Goal: Task Accomplishment & Management: Manage account settings

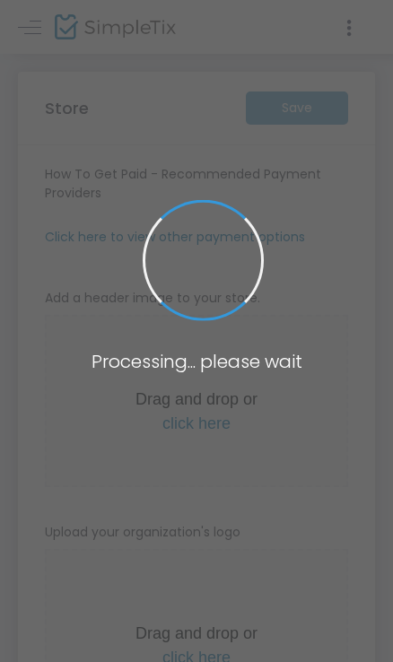
type input "[URL]"
radio input "true"
radio input "false"
radio input "true"
type input "OAKtoberFest"
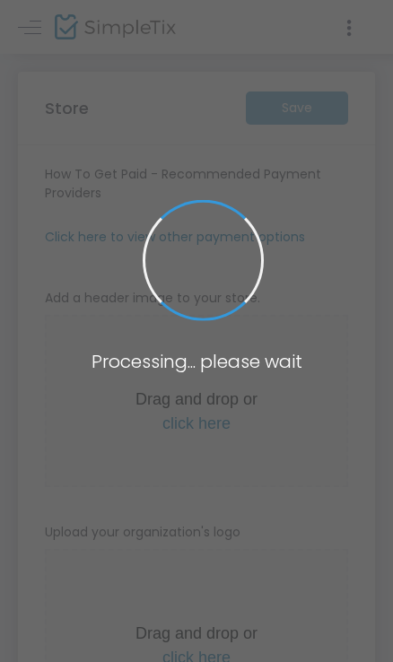
type input "6505433930"
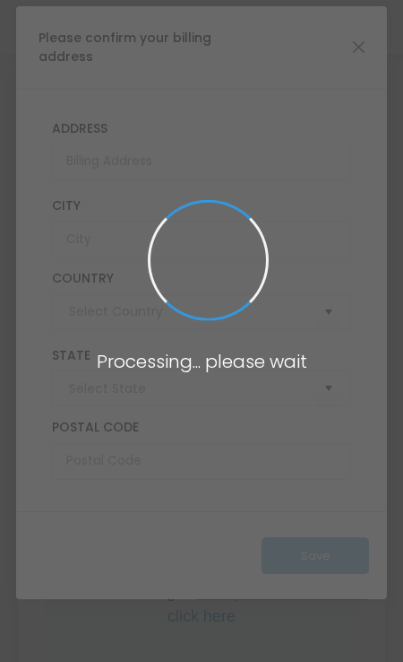
type input "United States"
type input "California"
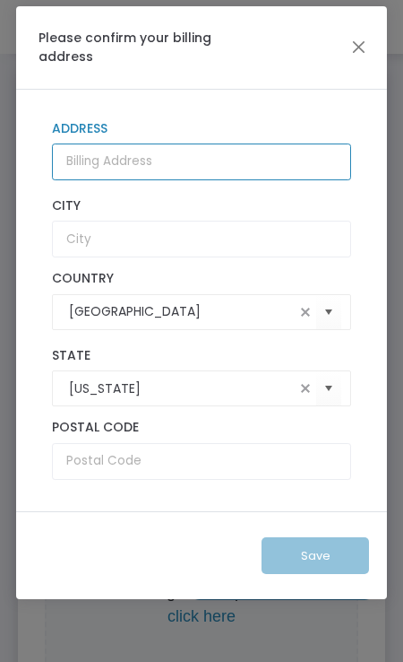
click at [129, 152] on input "Address" at bounding box center [201, 161] width 299 height 37
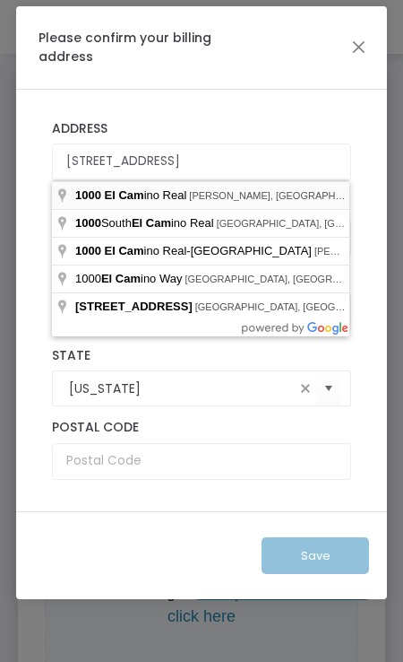
type input "1000 El Camino Real"
type input "Atherton"
type input "94027"
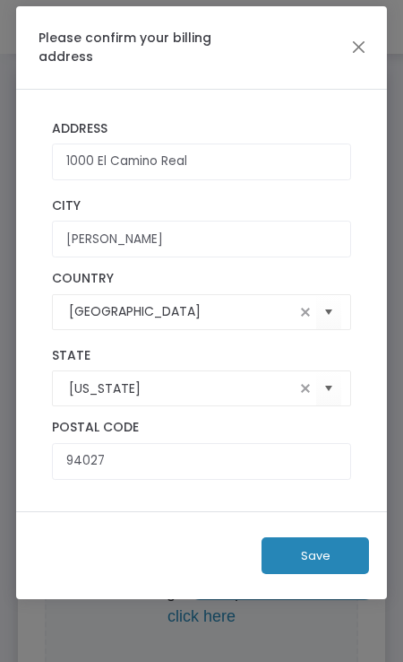
click at [295, 548] on button "Save" at bounding box center [316, 555] width 108 height 37
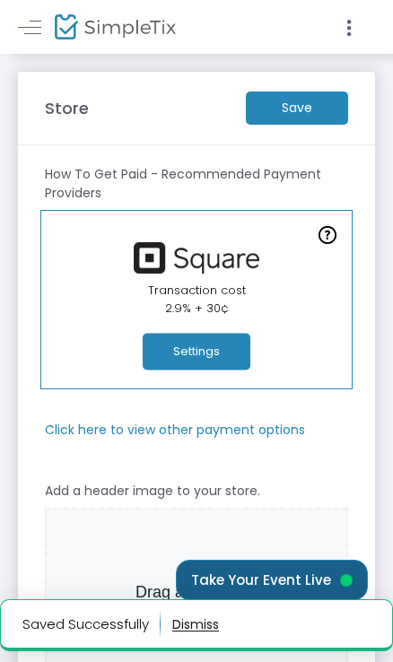
click at [274, 578] on button "Take Your Event Live" at bounding box center [272, 579] width 192 height 40
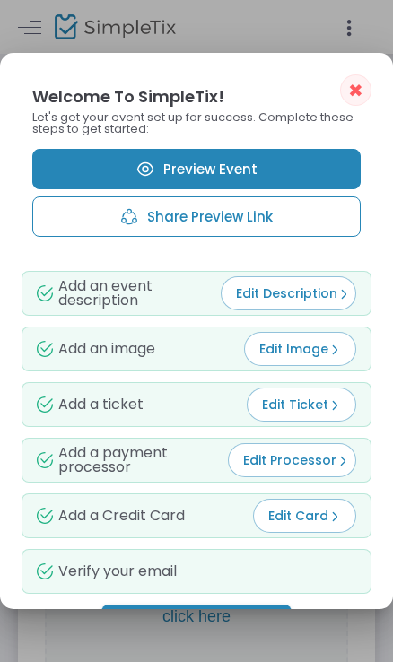
click at [234, 161] on link "Preview Event" at bounding box center [196, 169] width 328 height 40
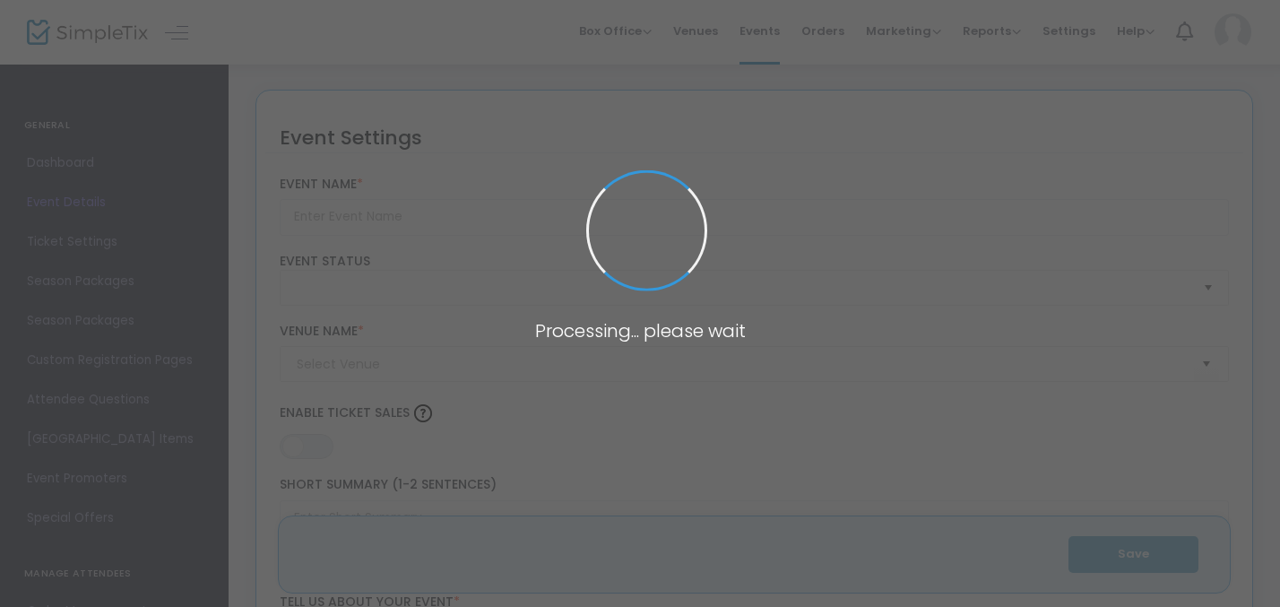
type input "OAKtoberFest"
type textarea "On [DATE], [GEOGRAPHIC_DATA]’s largest annual event will bring together student…"
type input "Buy Tickets"
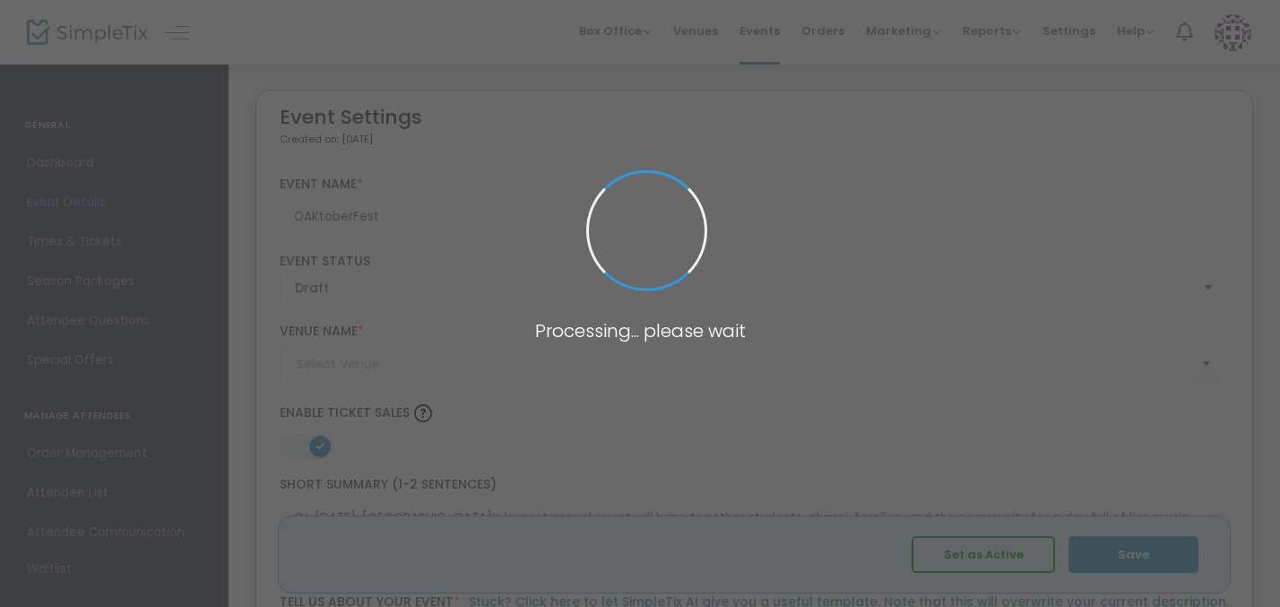
type input "Menlo College OAKtoberFest"
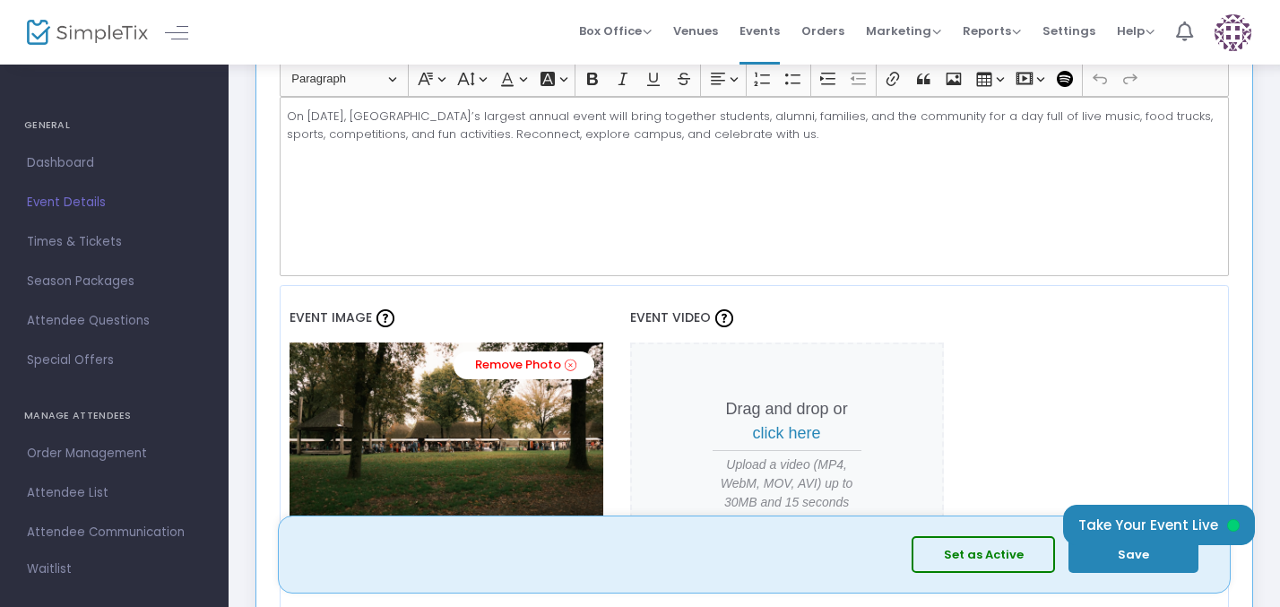
scroll to position [636, 0]
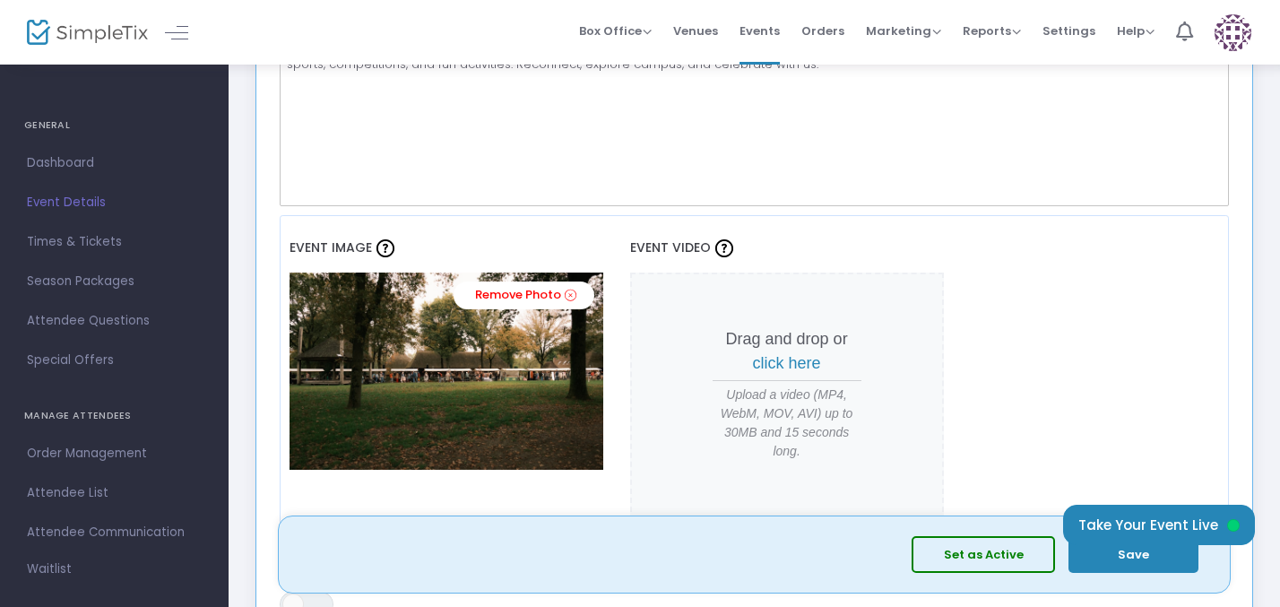
click at [1015, 555] on button "Set as Active" at bounding box center [983, 554] width 143 height 37
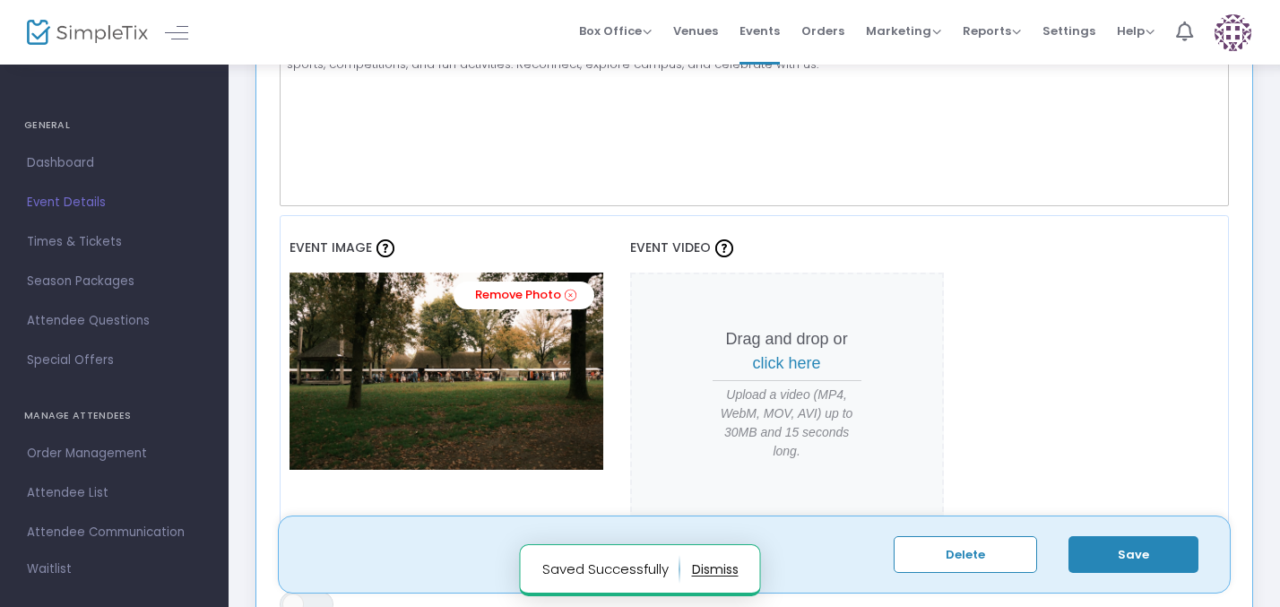
click at [1118, 550] on button "Save" at bounding box center [1134, 554] width 130 height 37
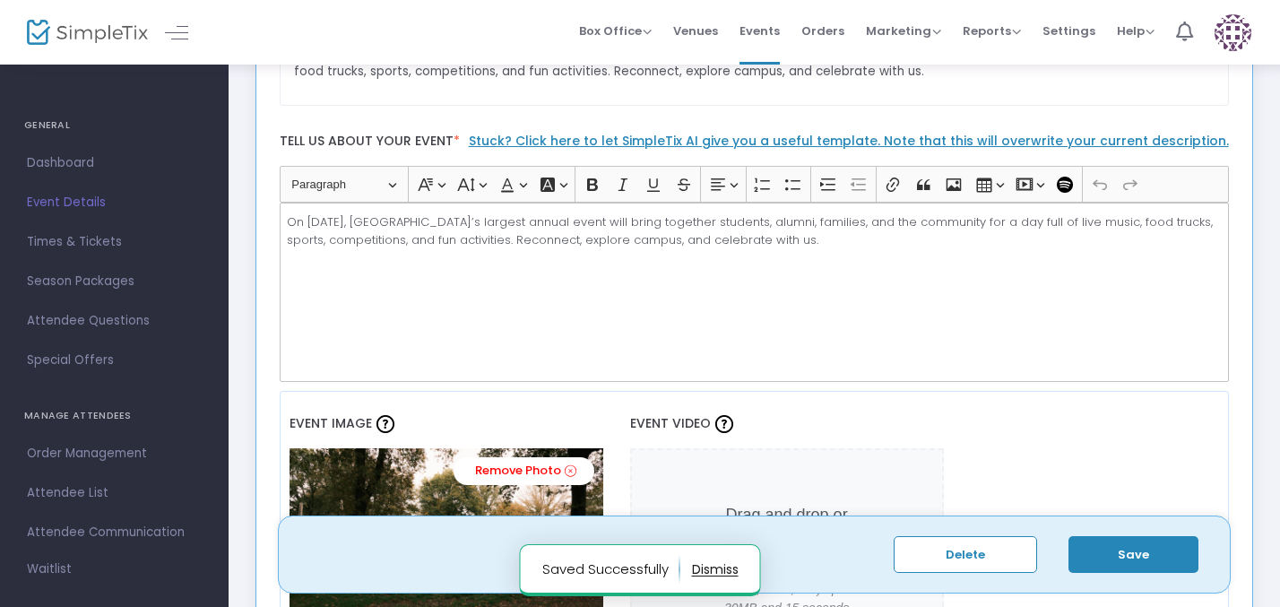
scroll to position [462, 0]
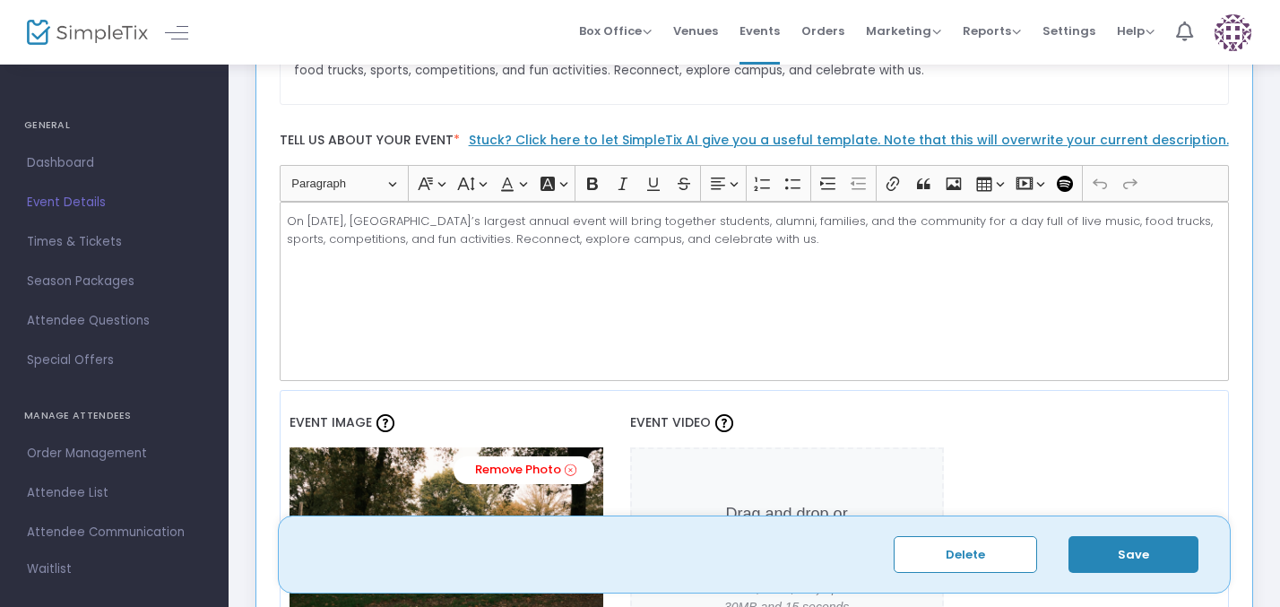
click at [1105, 541] on button "Save" at bounding box center [1134, 554] width 130 height 37
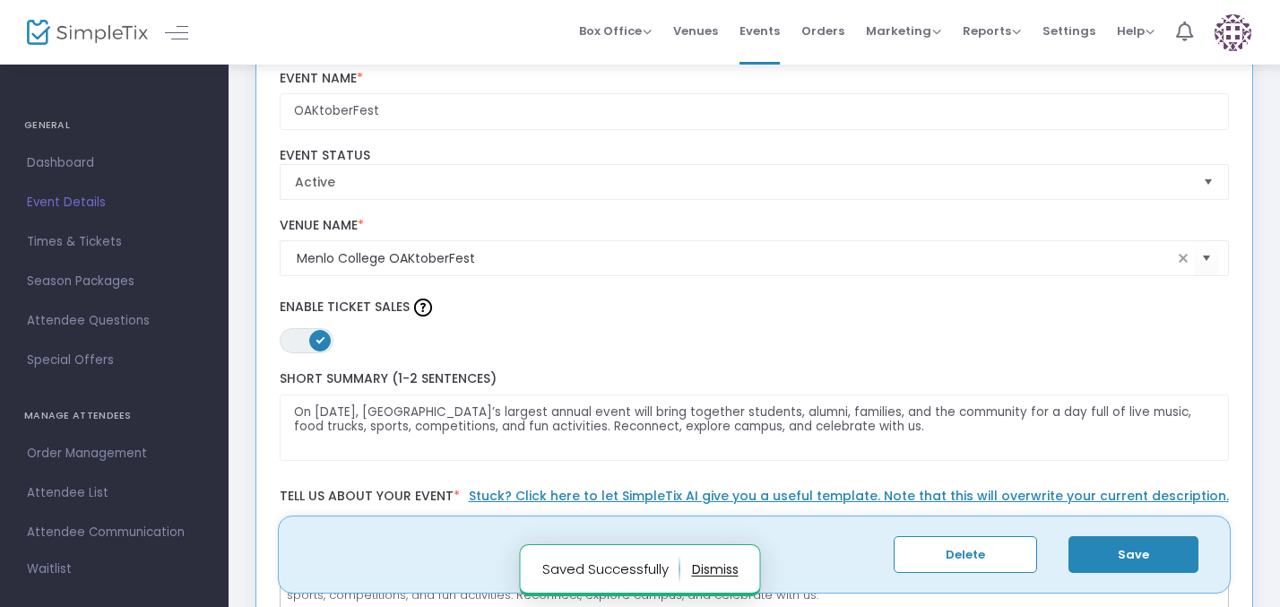
scroll to position [0, 0]
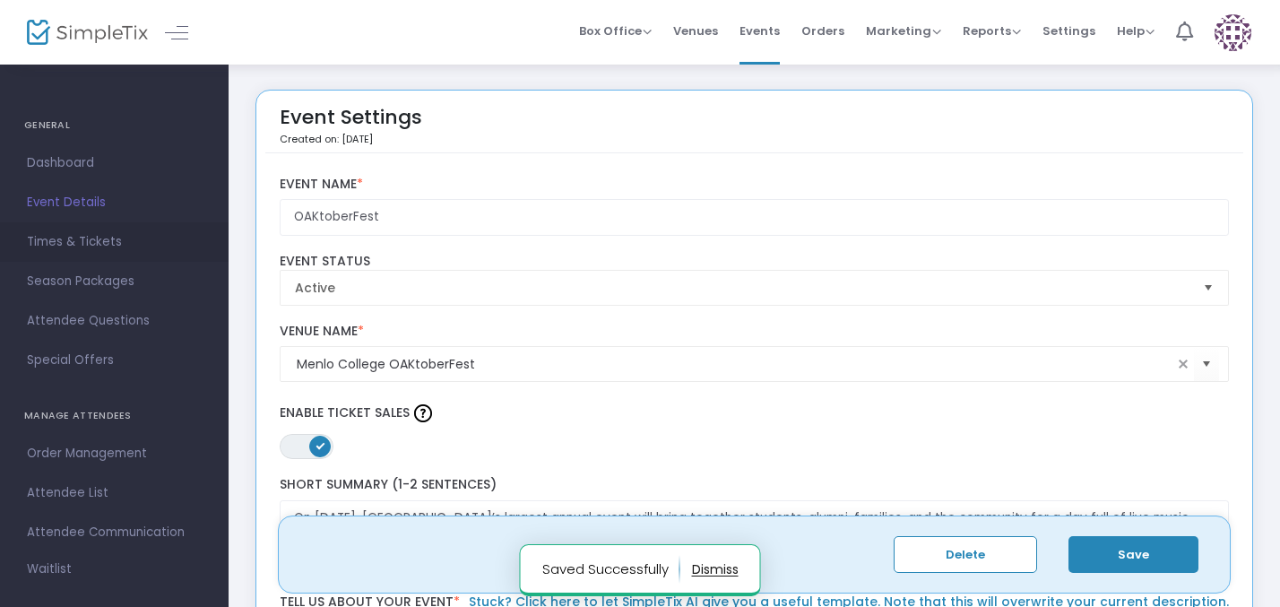
click at [103, 237] on span "Times & Tickets" at bounding box center [114, 241] width 175 height 23
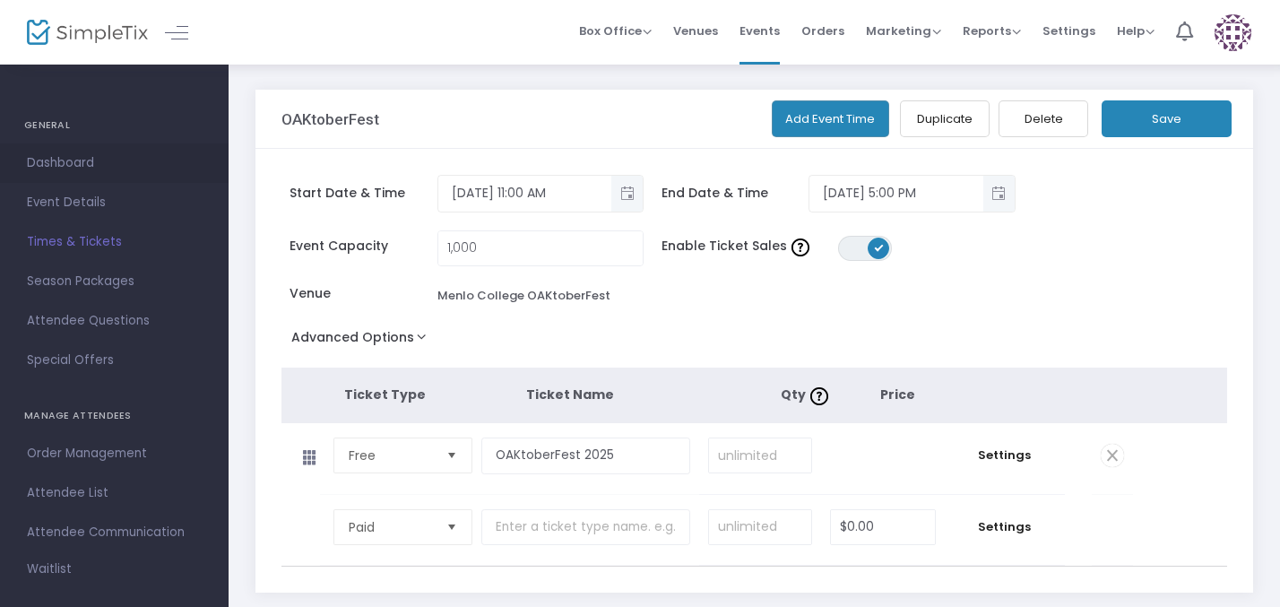
click at [106, 163] on span "Dashboard" at bounding box center [114, 163] width 175 height 23
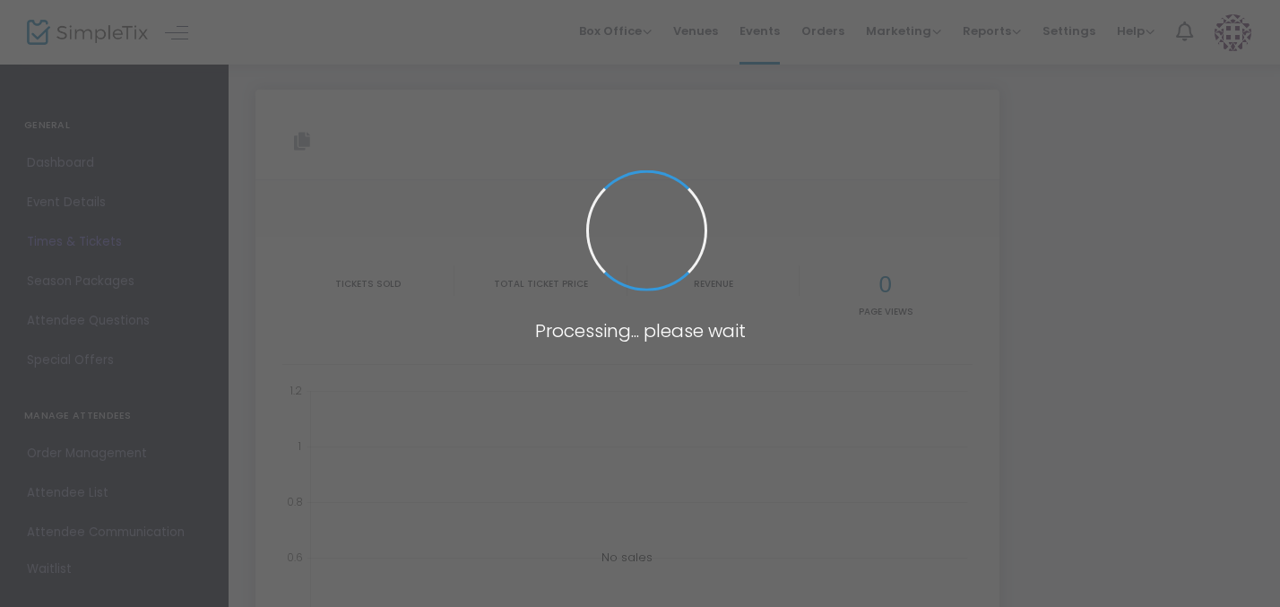
type input "[URL][DOMAIN_NAME]"
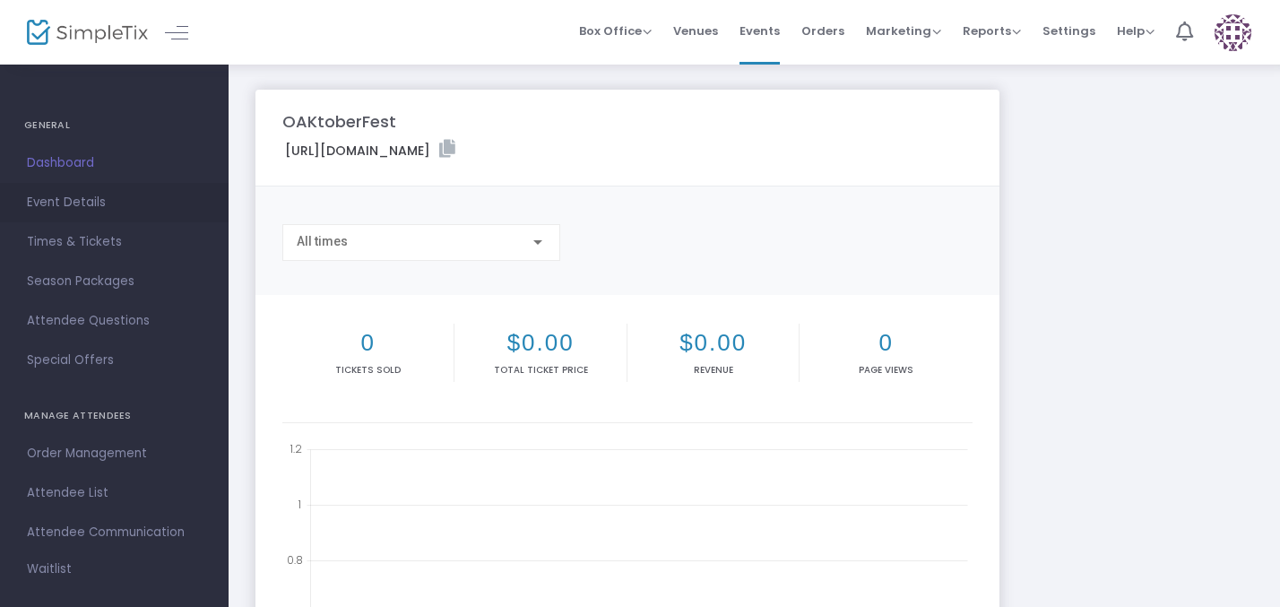
click at [96, 203] on span "Event Details" at bounding box center [114, 202] width 175 height 23
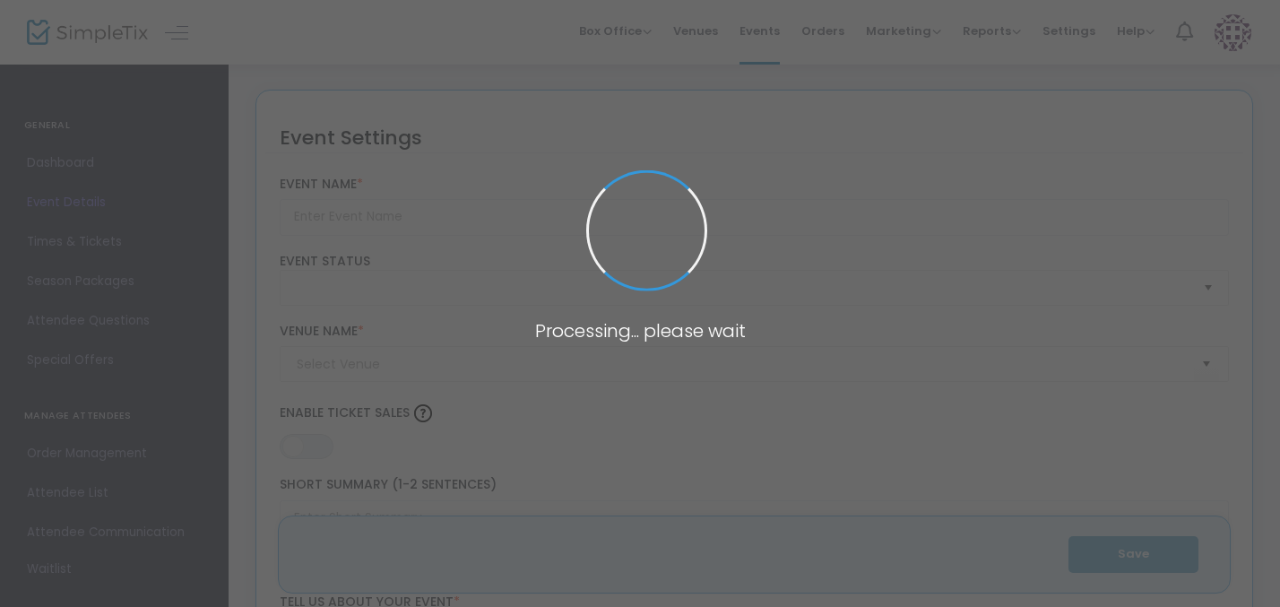
type input "OAKtoberFest"
type textarea "On [DATE], [GEOGRAPHIC_DATA]’s largest annual event will bring together student…"
type input "Buy Tickets"
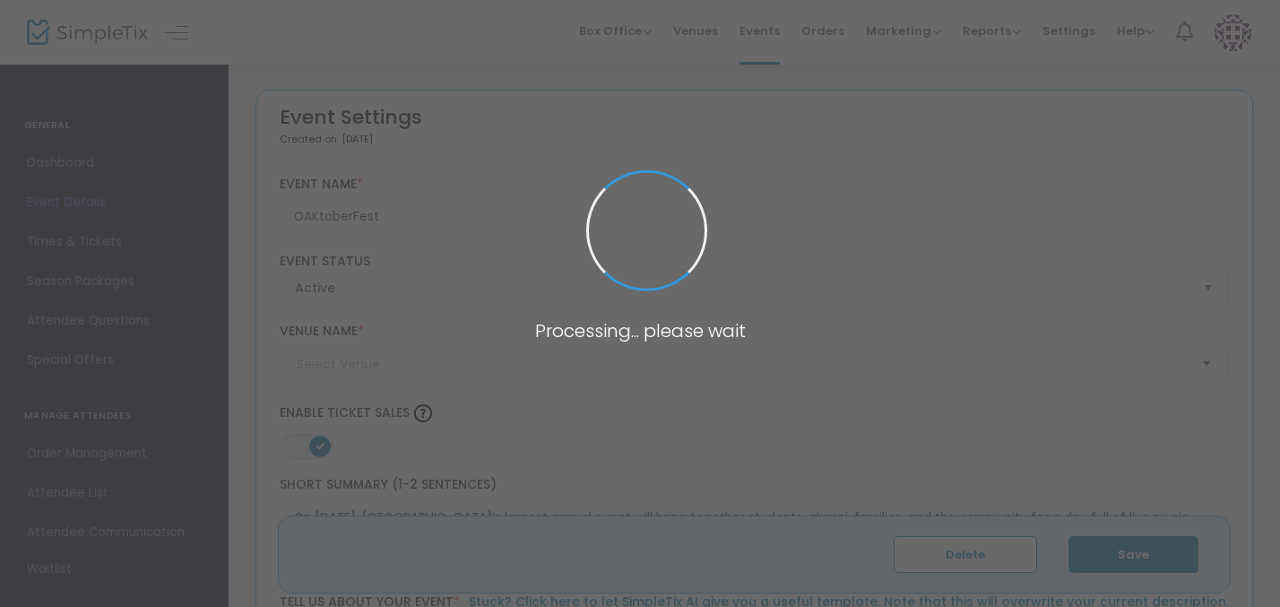
type input "Menlo College OAKtoberFest"
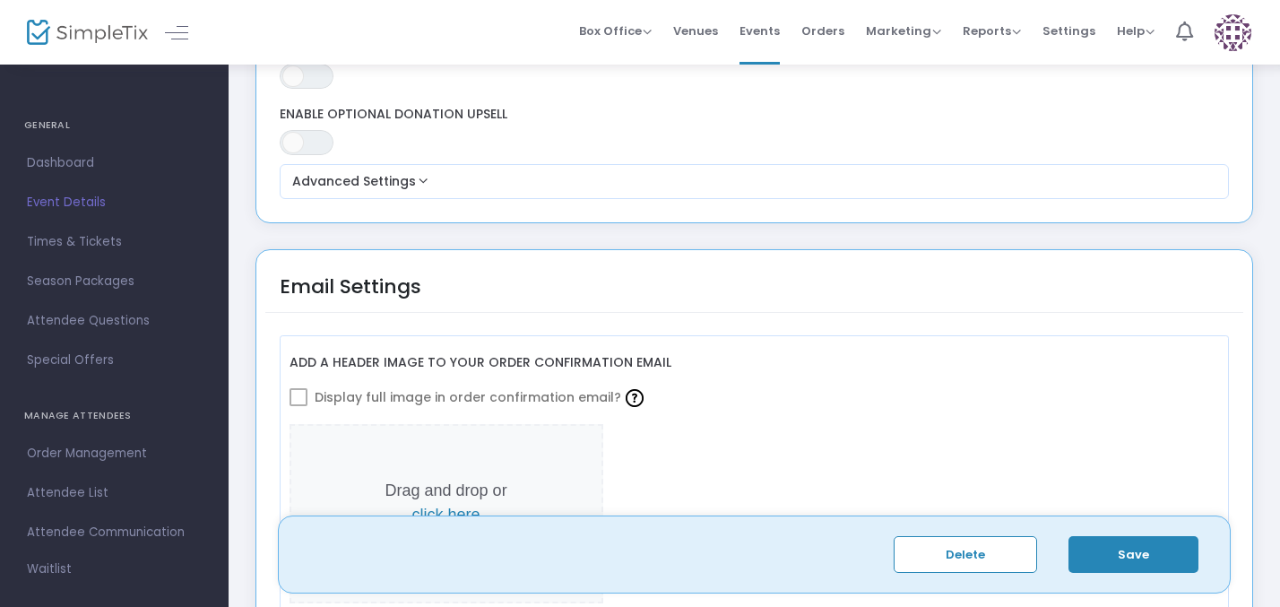
scroll to position [1849, 0]
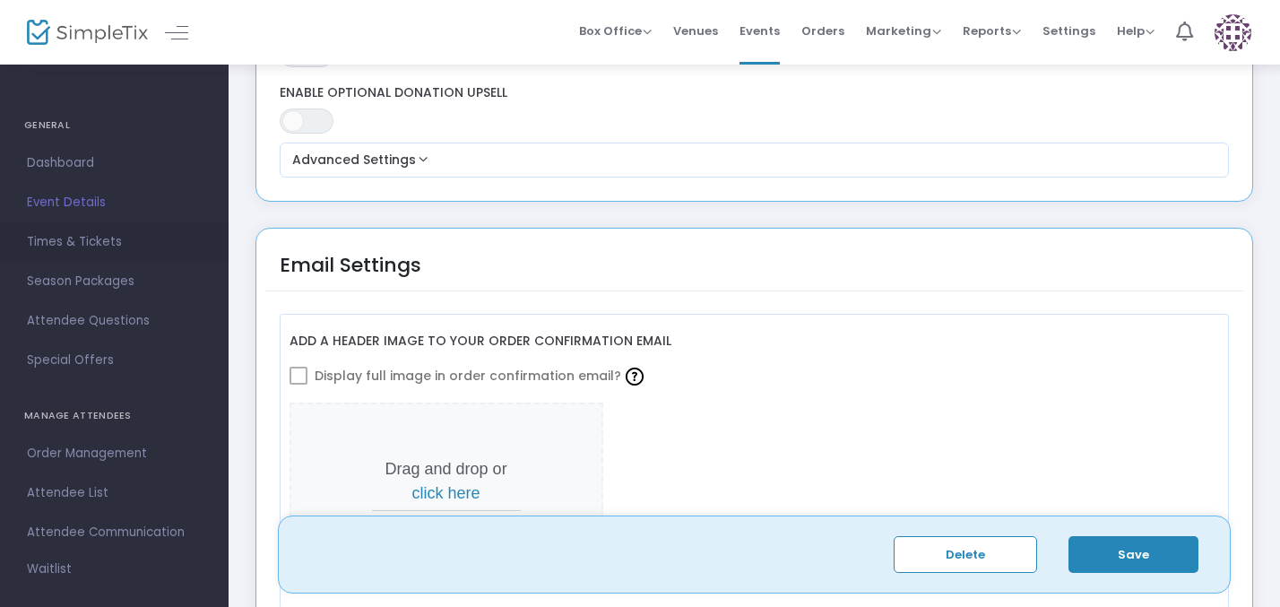
click at [75, 238] on span "Times & Tickets" at bounding box center [114, 241] width 175 height 23
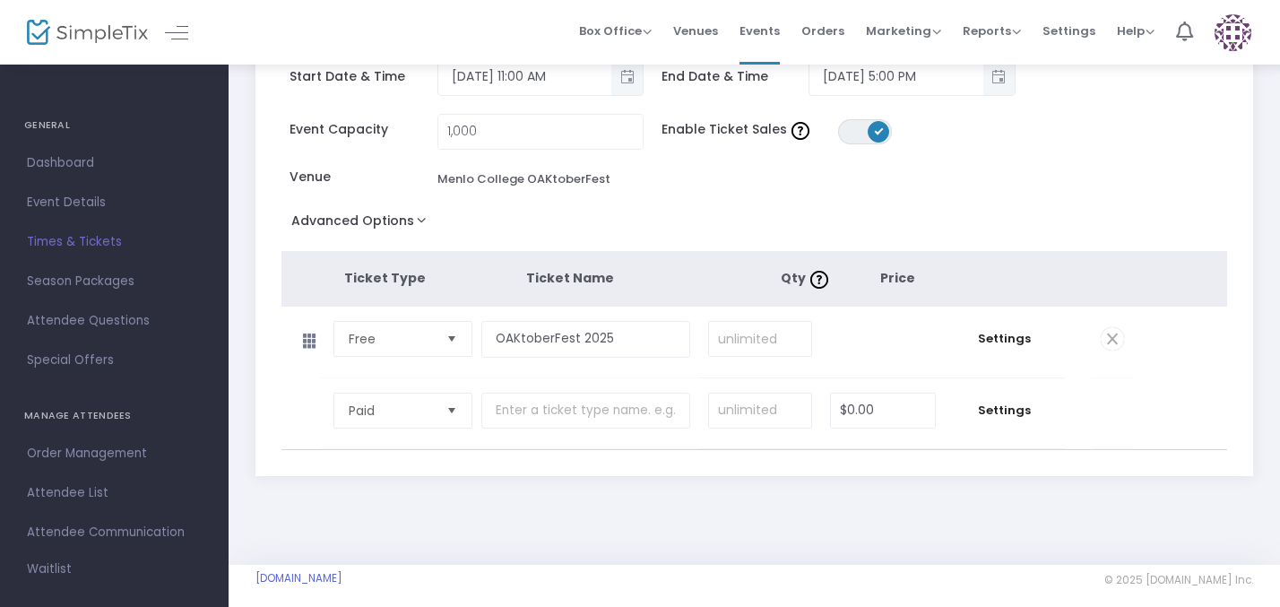
scroll to position [127, 0]
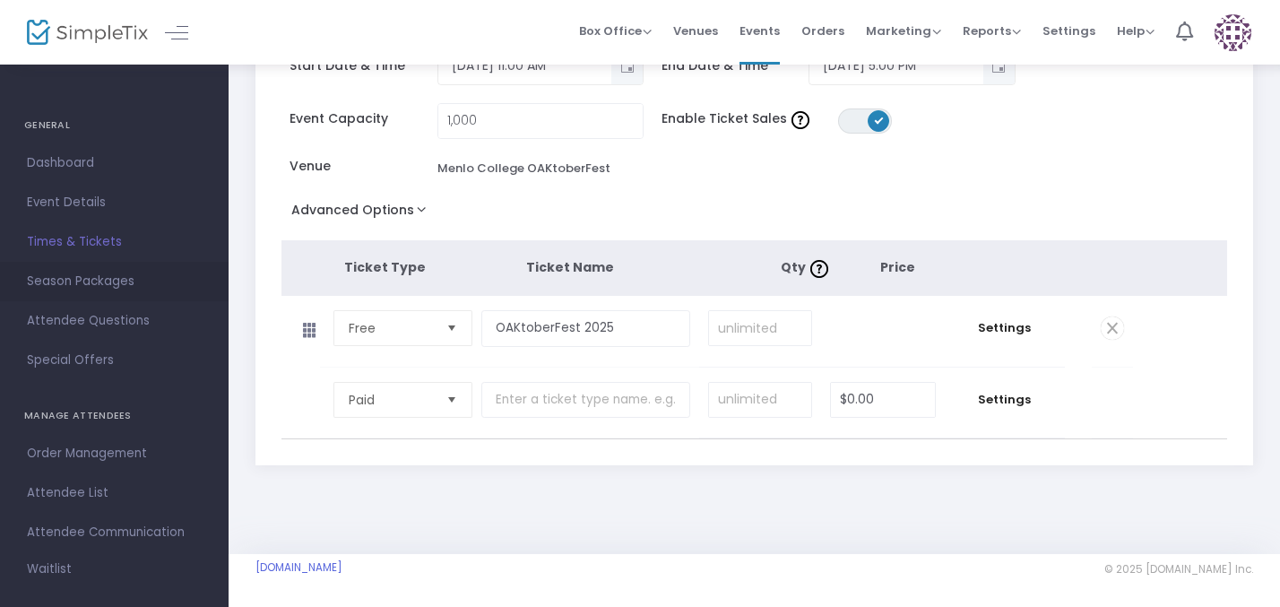
click at [99, 282] on span "Season Packages" at bounding box center [114, 281] width 175 height 23
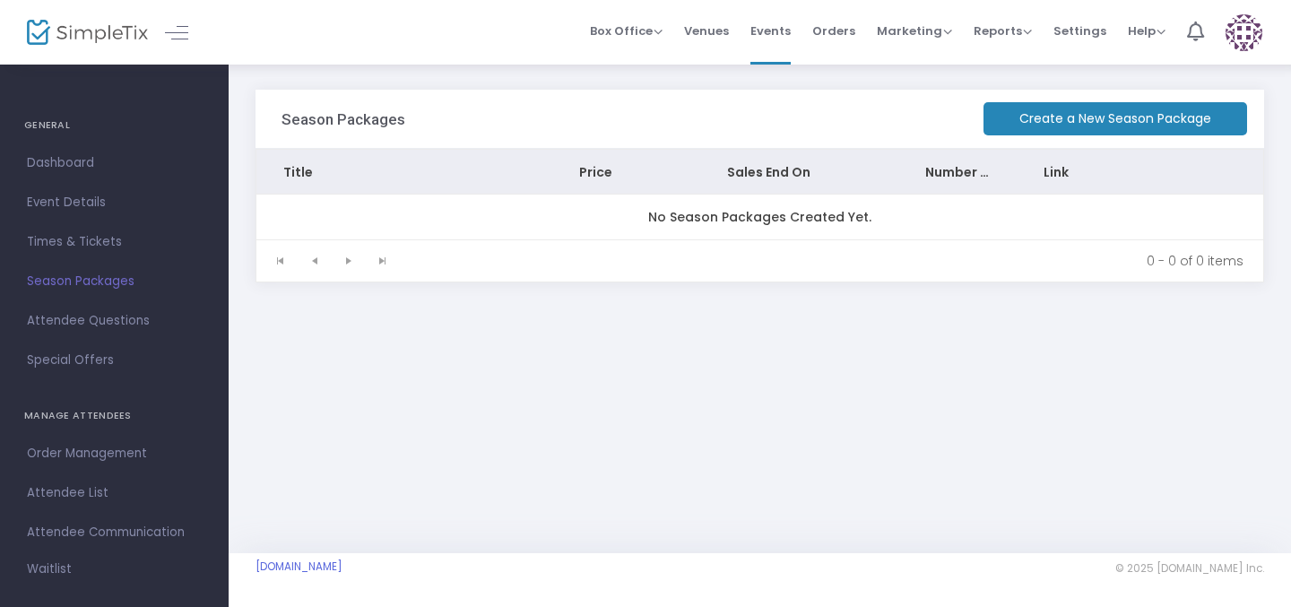
click at [1020, 110] on m-button "Create a New Season Package" at bounding box center [1115, 118] width 264 height 33
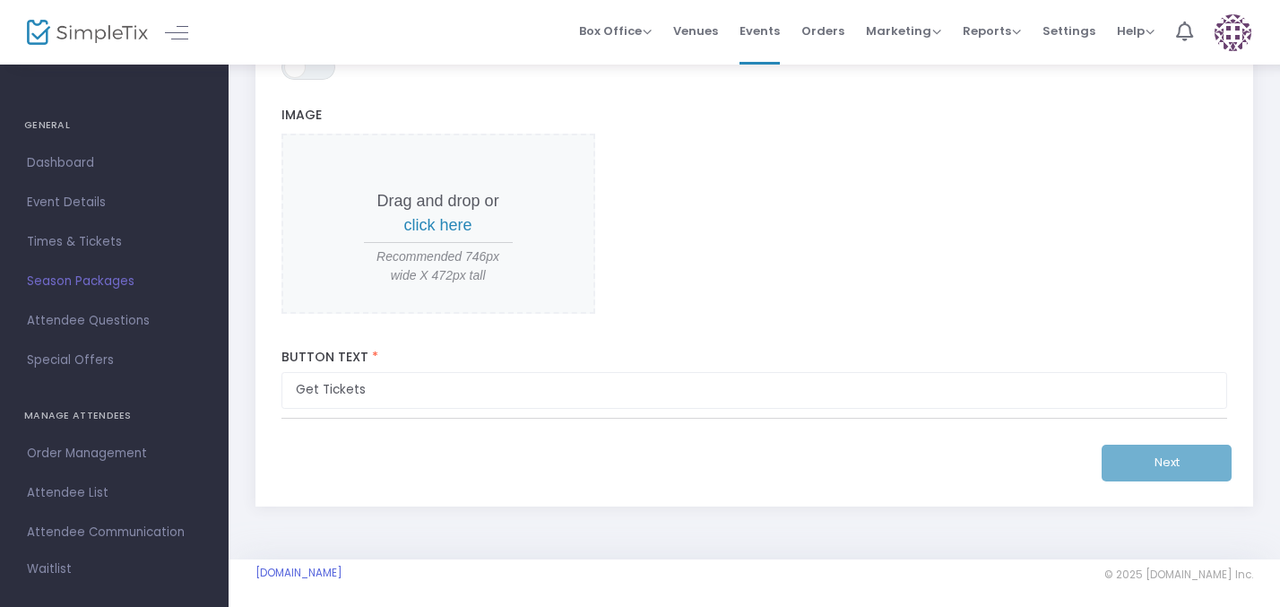
scroll to position [633, 0]
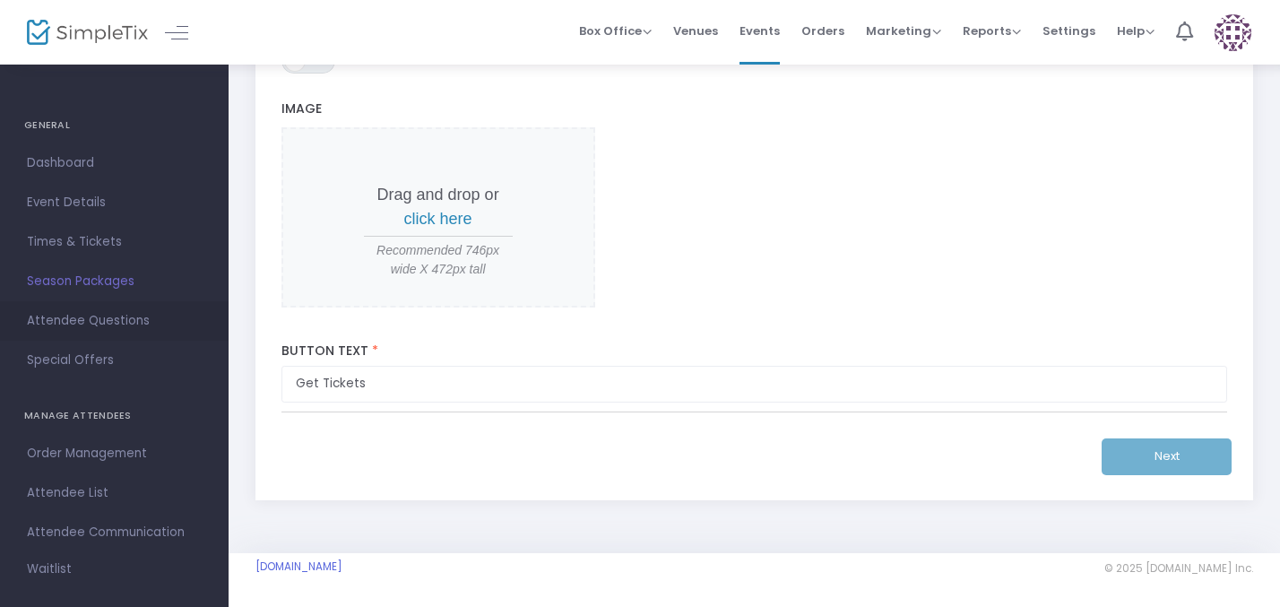
click at [118, 313] on span "Attendee Questions" at bounding box center [114, 320] width 175 height 23
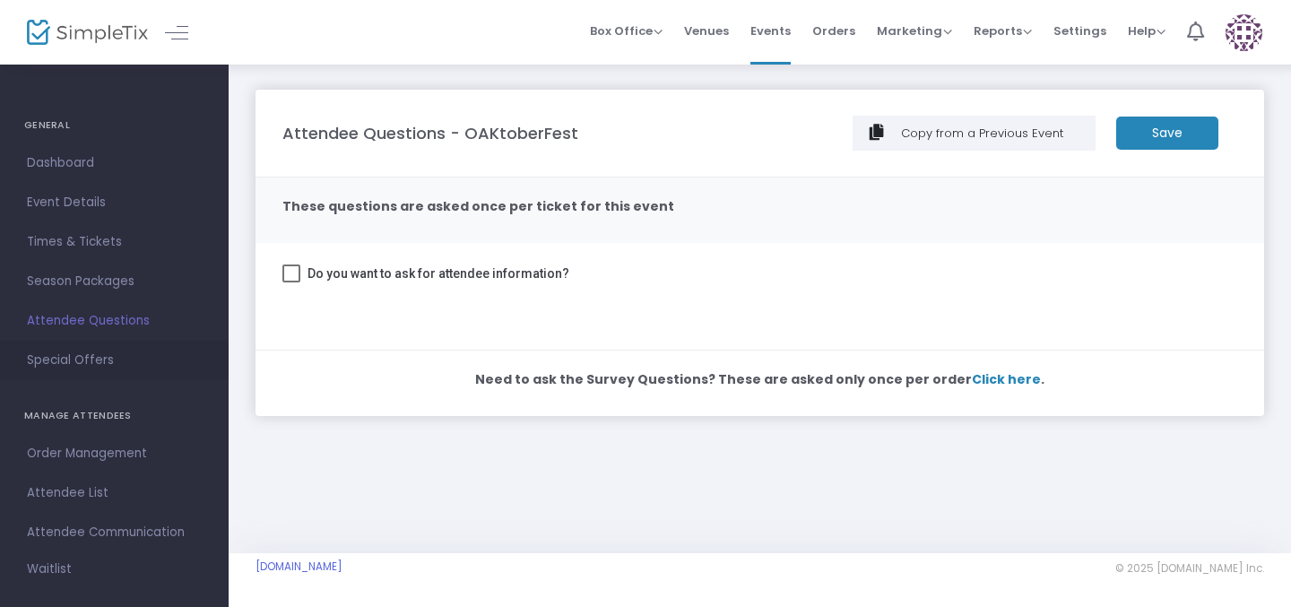
click at [101, 359] on span "Special Offers" at bounding box center [114, 360] width 175 height 23
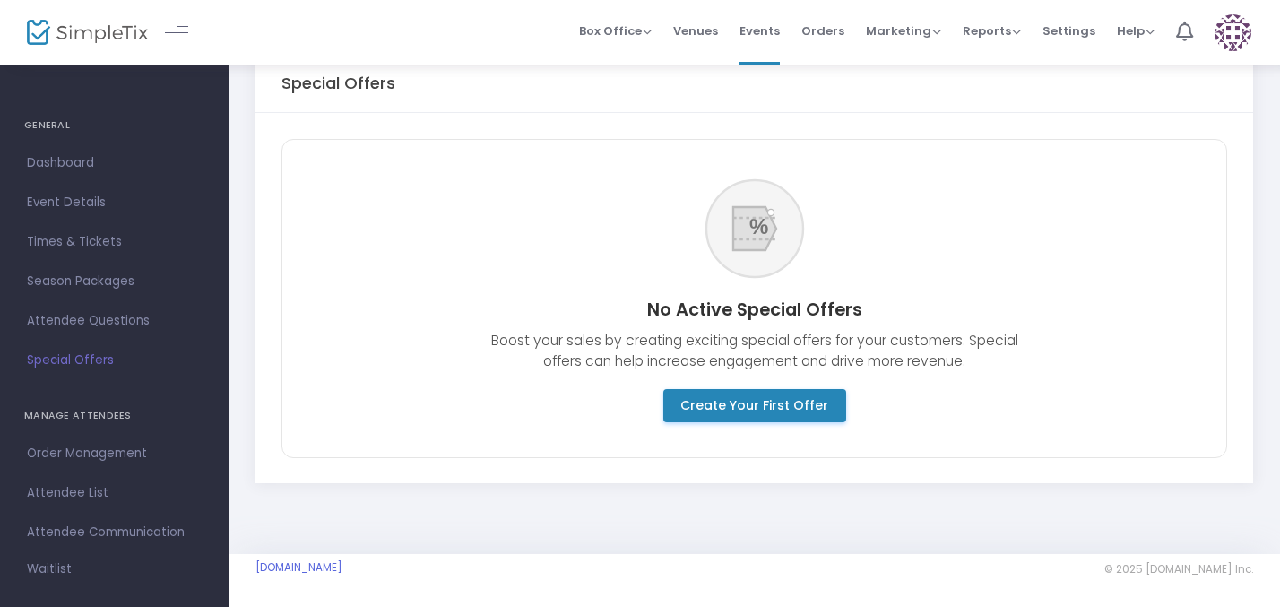
scroll to position [135, 0]
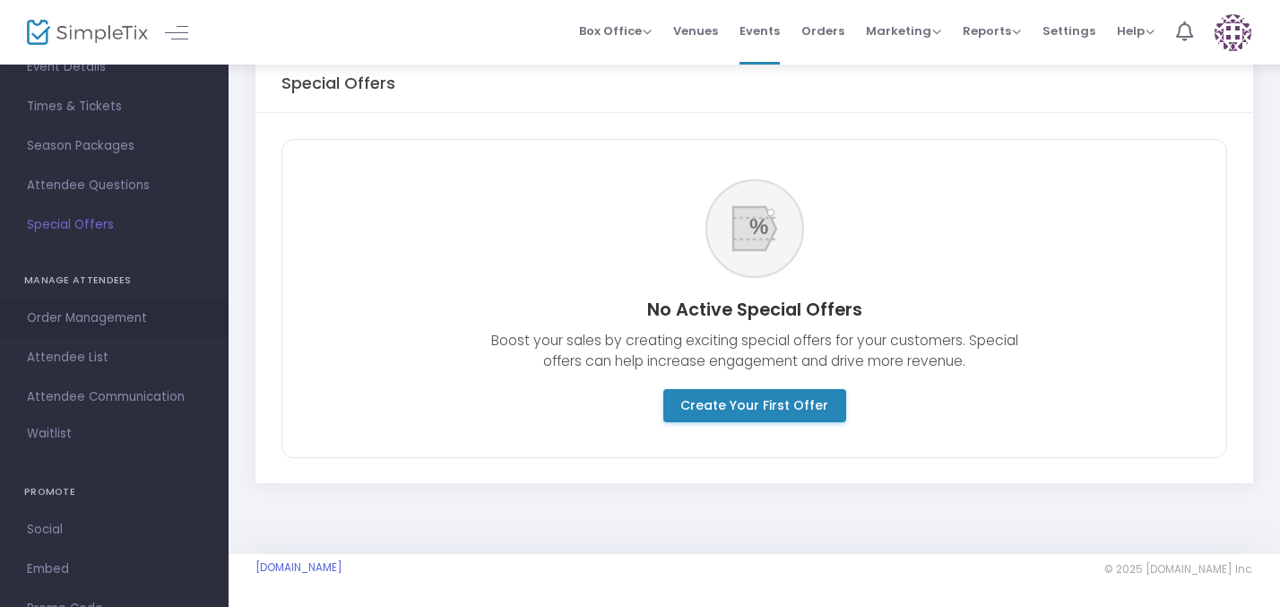
click at [114, 299] on link "Order Management" at bounding box center [114, 318] width 229 height 39
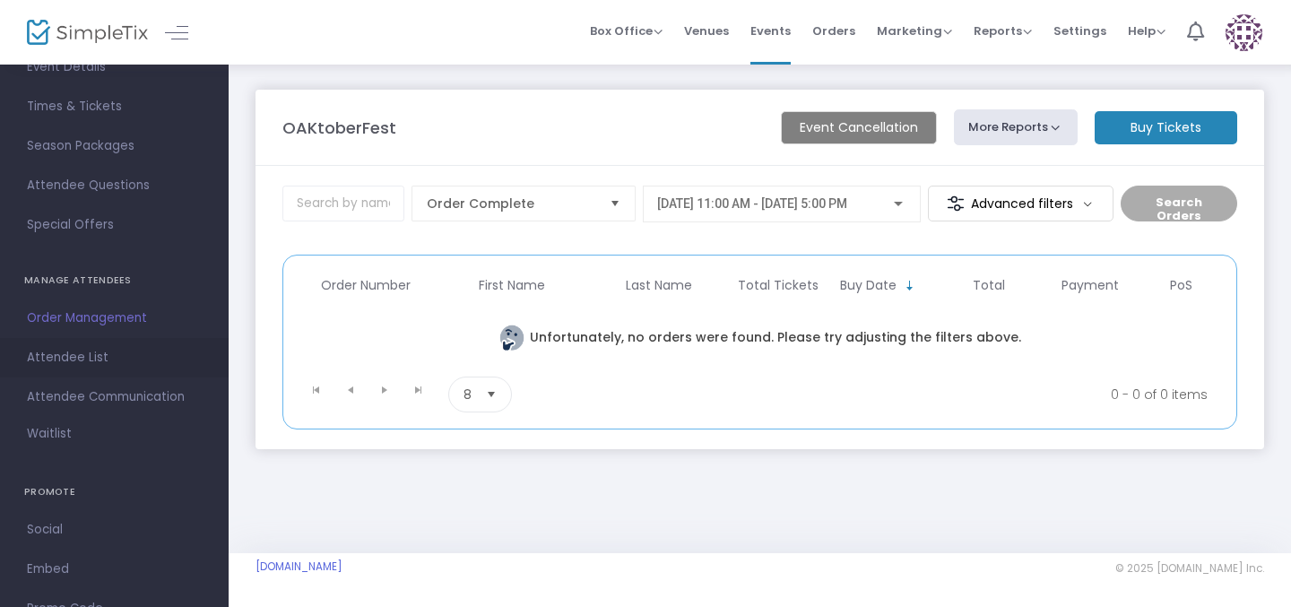
click at [127, 351] on span "Attendee List" at bounding box center [114, 357] width 175 height 23
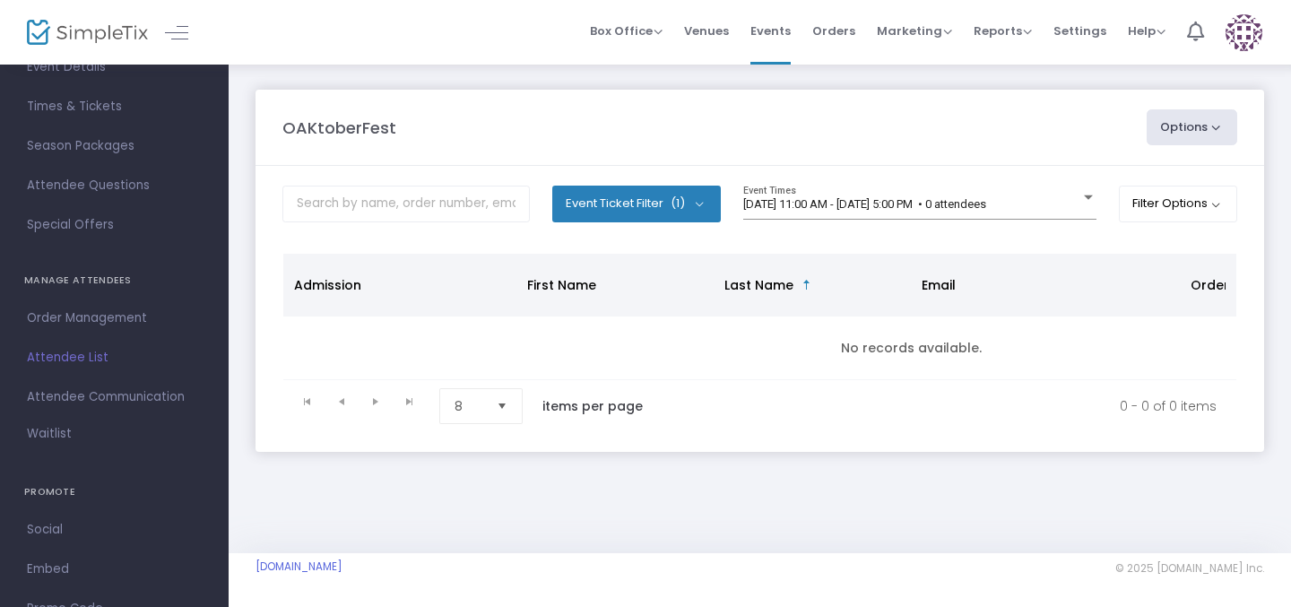
click at [623, 197] on button "Event Ticket Filter (1)" at bounding box center [636, 204] width 169 height 36
click at [593, 287] on span at bounding box center [597, 291] width 18 height 18
click at [596, 300] on input "OAKtoberFest 2025" at bounding box center [596, 300] width 1 height 1
checkbox input "false"
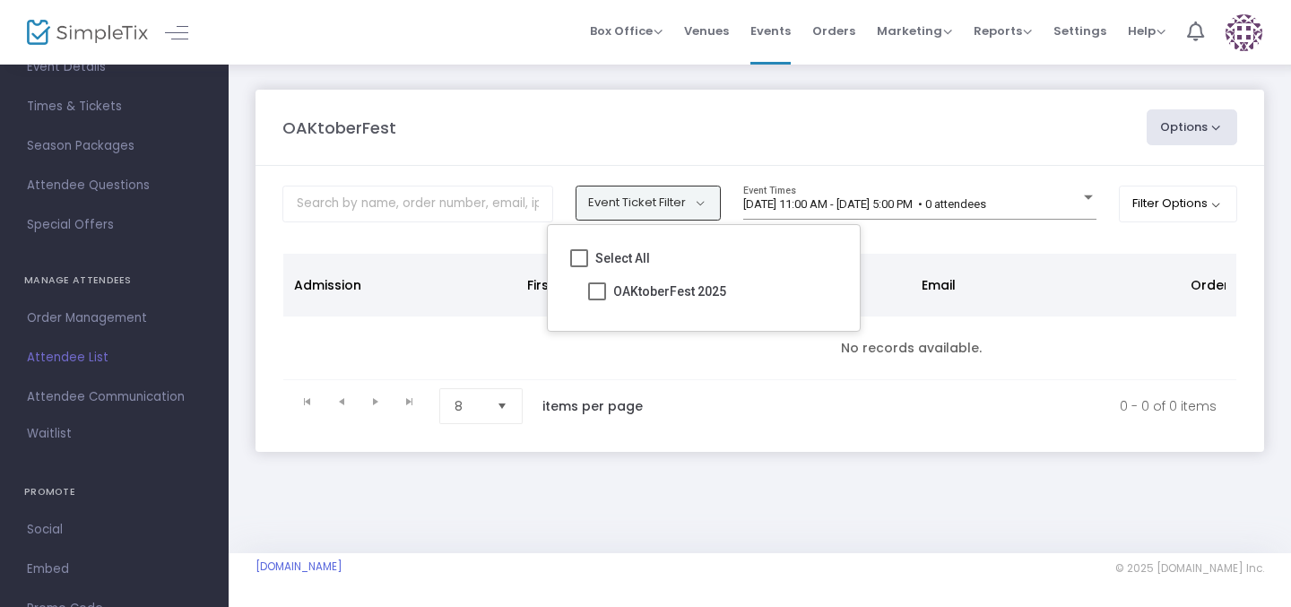
click at [518, 312] on th "First Name" at bounding box center [614, 285] width 197 height 63
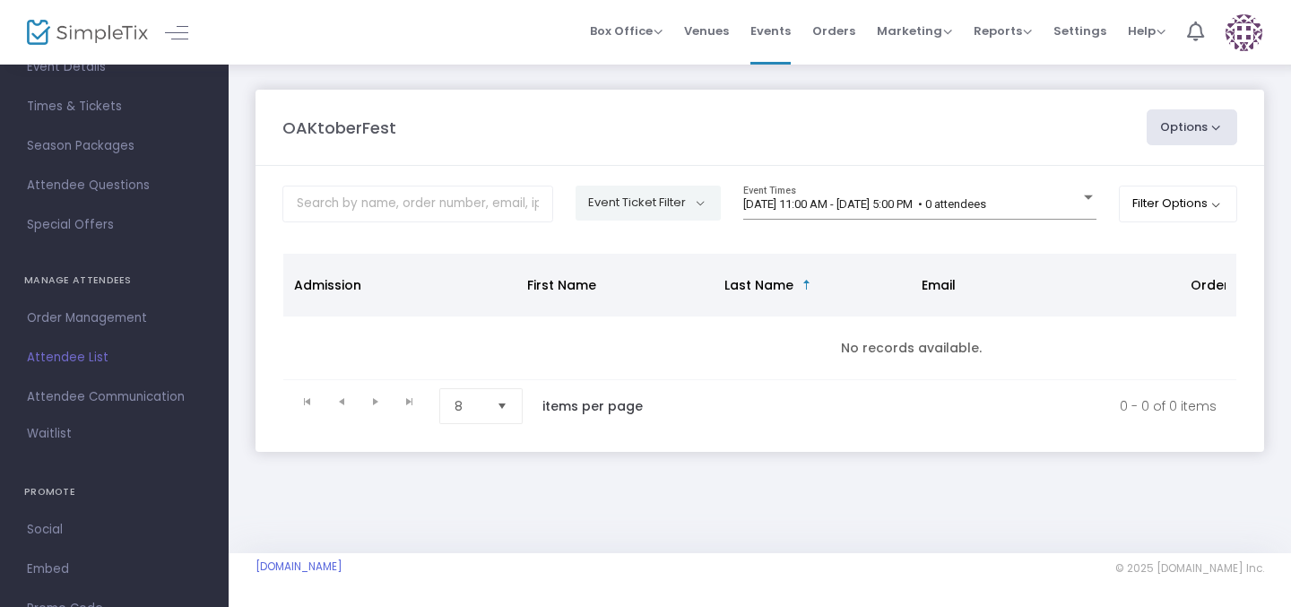
click at [1160, 131] on button "Options" at bounding box center [1192, 127] width 91 height 36
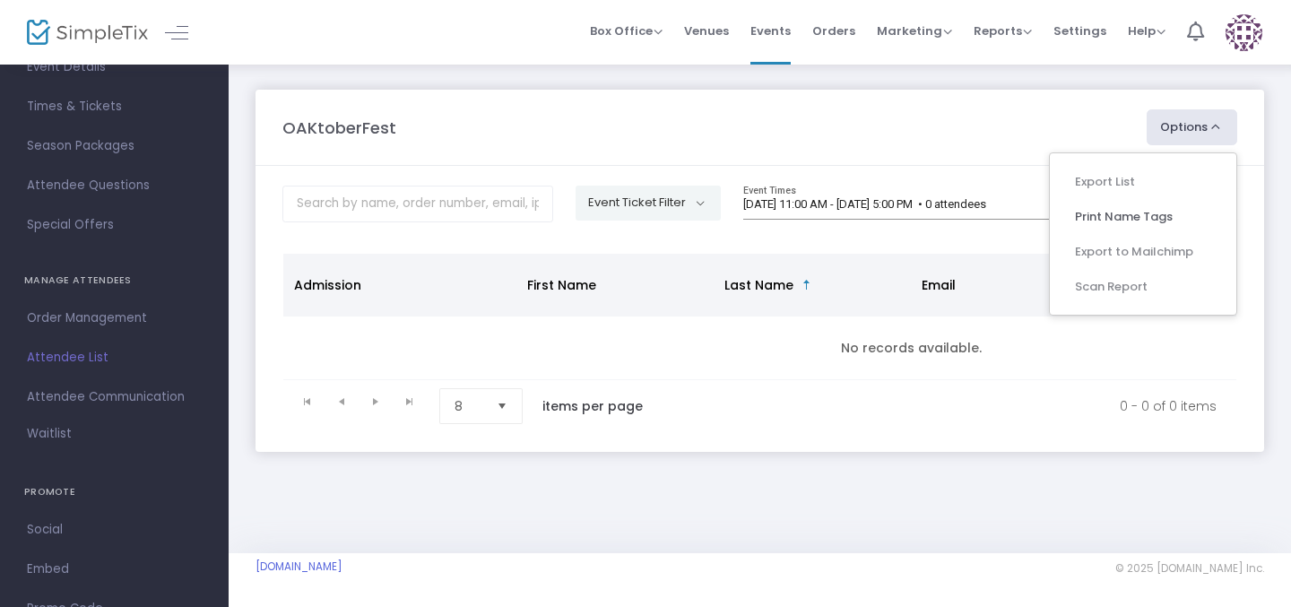
click at [1135, 179] on ul "Export List Print Name Tags Export to Mailchimp Scan Report" at bounding box center [1143, 233] width 188 height 163
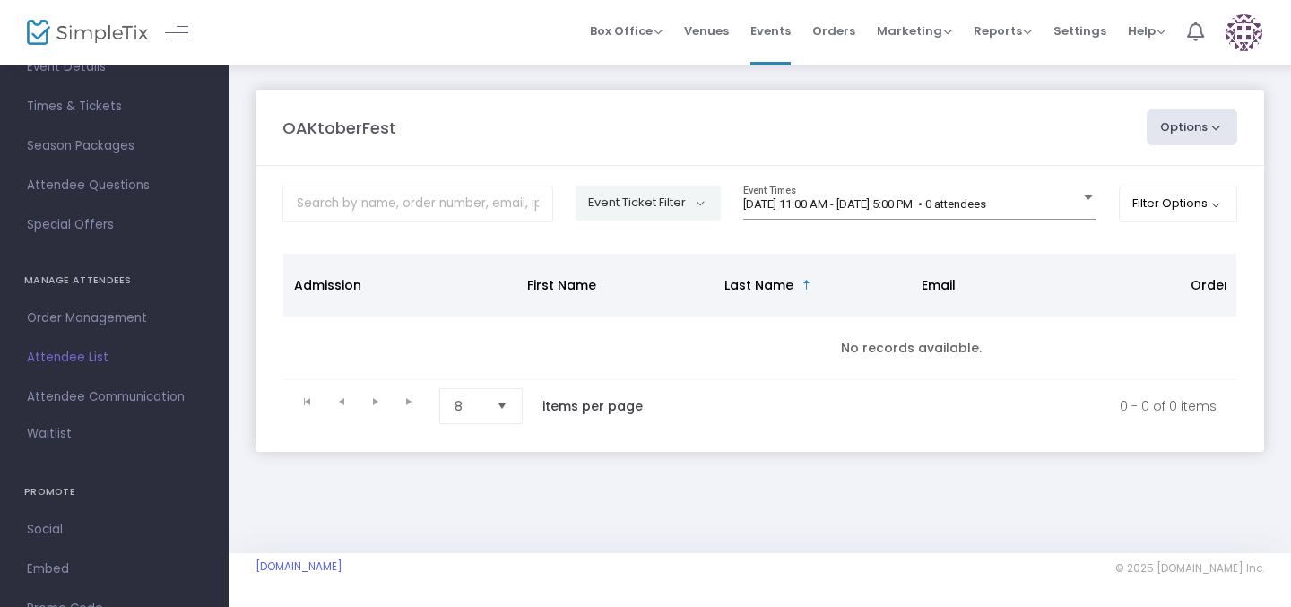
click at [1214, 127] on button "Options" at bounding box center [1192, 127] width 91 height 36
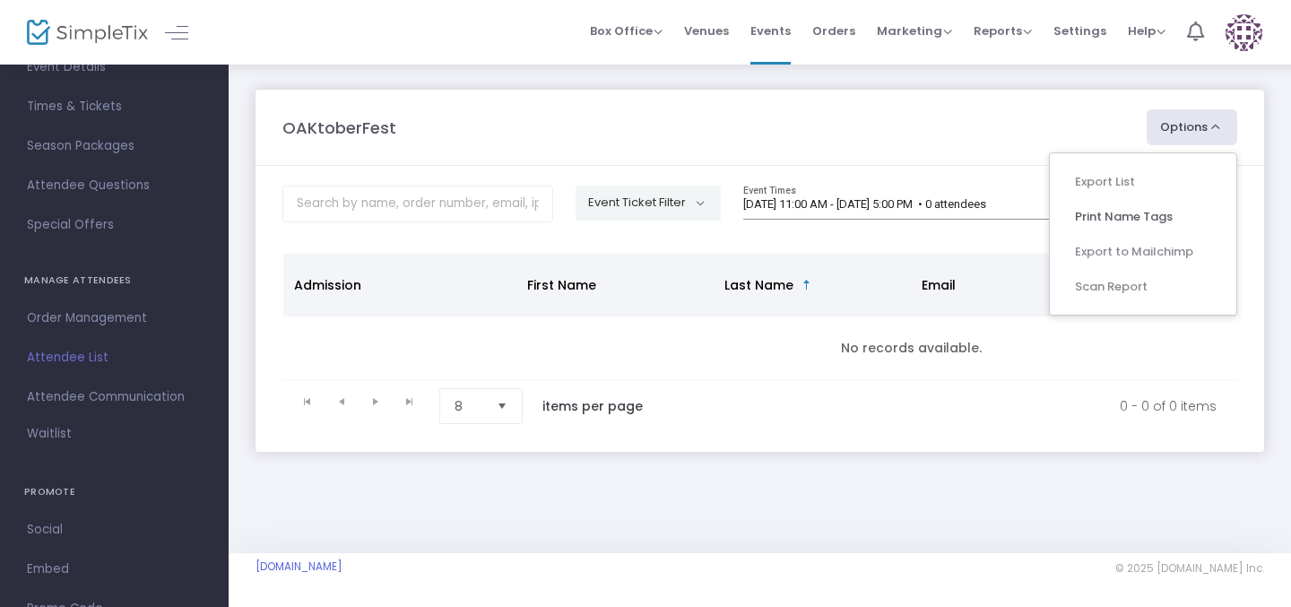
click at [1119, 290] on ul "Export List Print Name Tags Export to Mailchimp Scan Report" at bounding box center [1143, 233] width 188 height 163
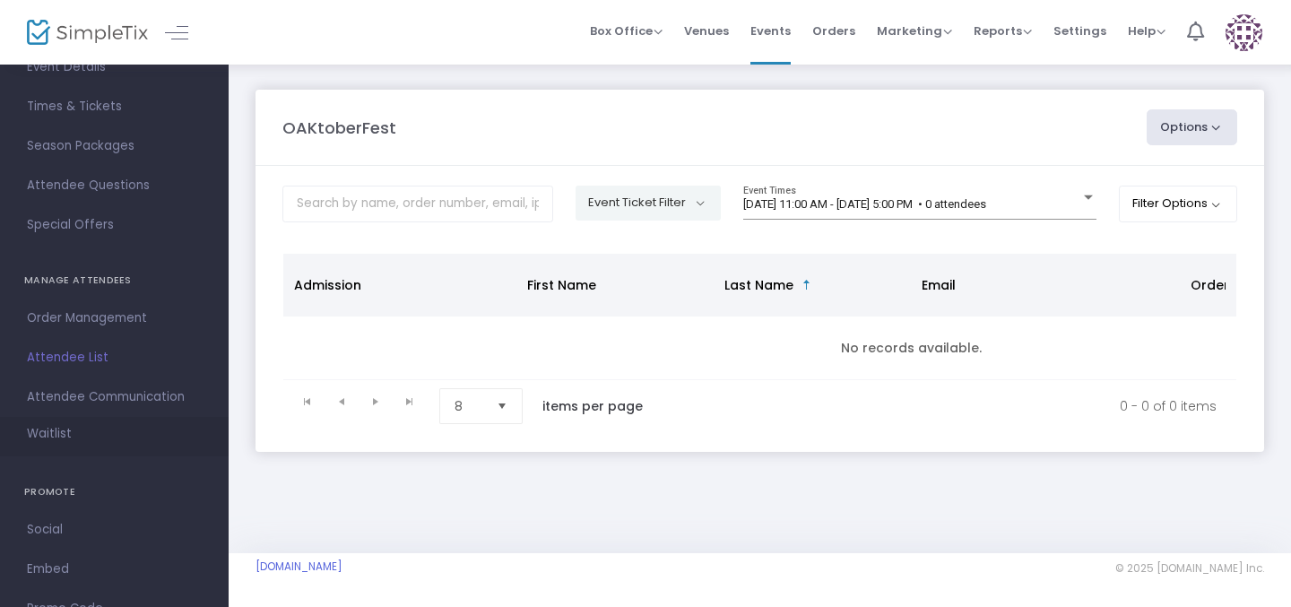
click at [51, 429] on span "Waitlist" at bounding box center [49, 434] width 45 height 18
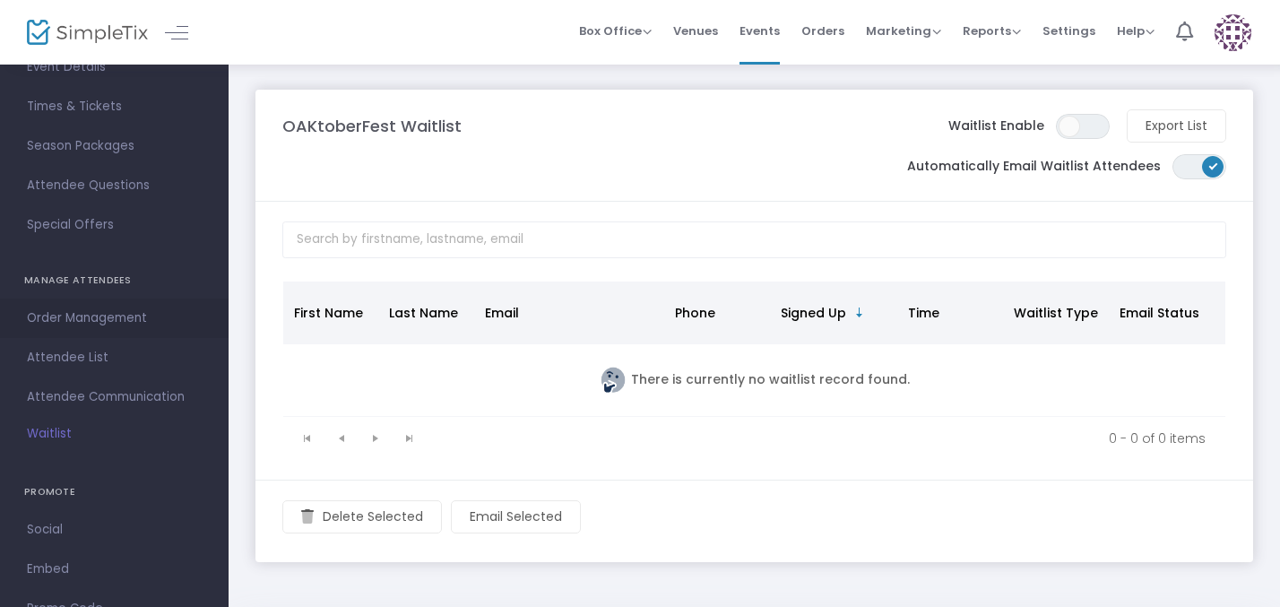
click at [108, 325] on span "Order Management" at bounding box center [114, 318] width 175 height 23
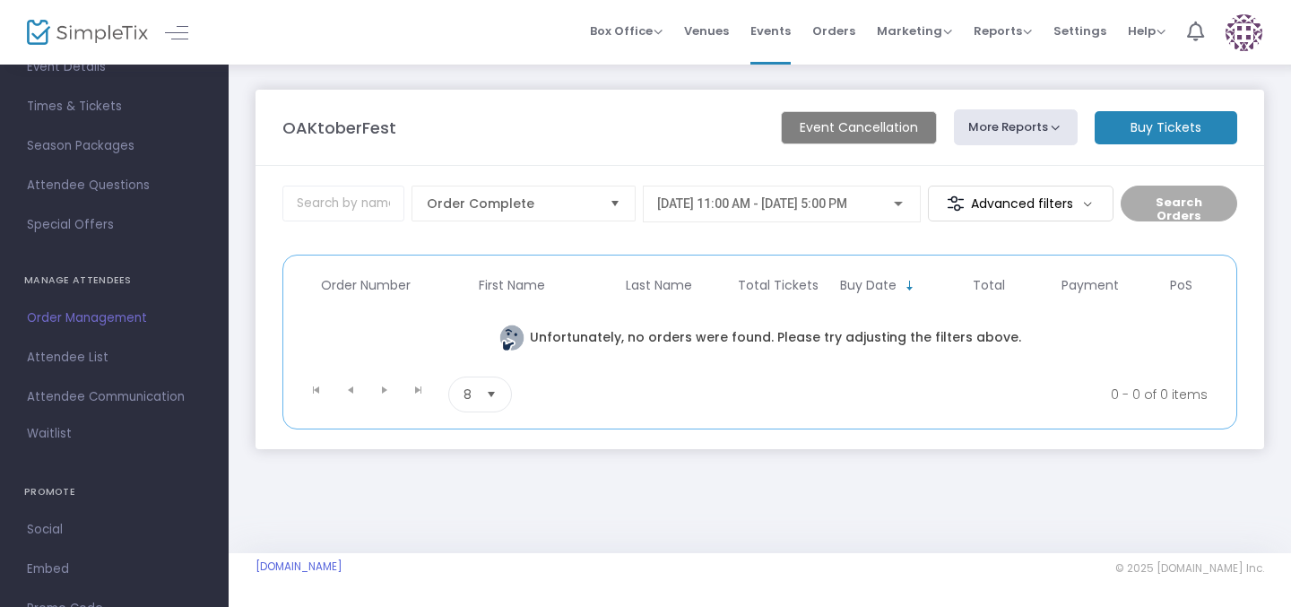
click at [1038, 123] on button "More Reports" at bounding box center [1016, 127] width 124 height 36
click at [1026, 166] on ul "Export Sales Report Export Order List Refund Report" at bounding box center [1049, 206] width 188 height 117
click at [1129, 127] on m-button "Buy Tickets" at bounding box center [1166, 127] width 143 height 33
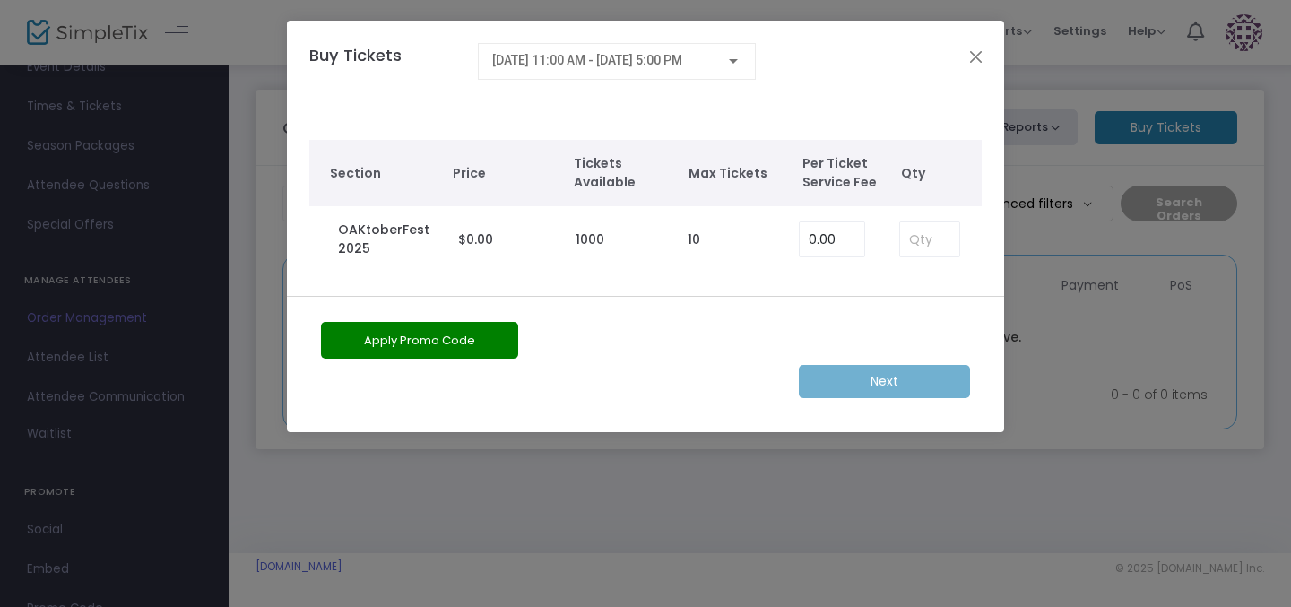
click at [484, 337] on button "Apply Promo Code" at bounding box center [419, 340] width 197 height 37
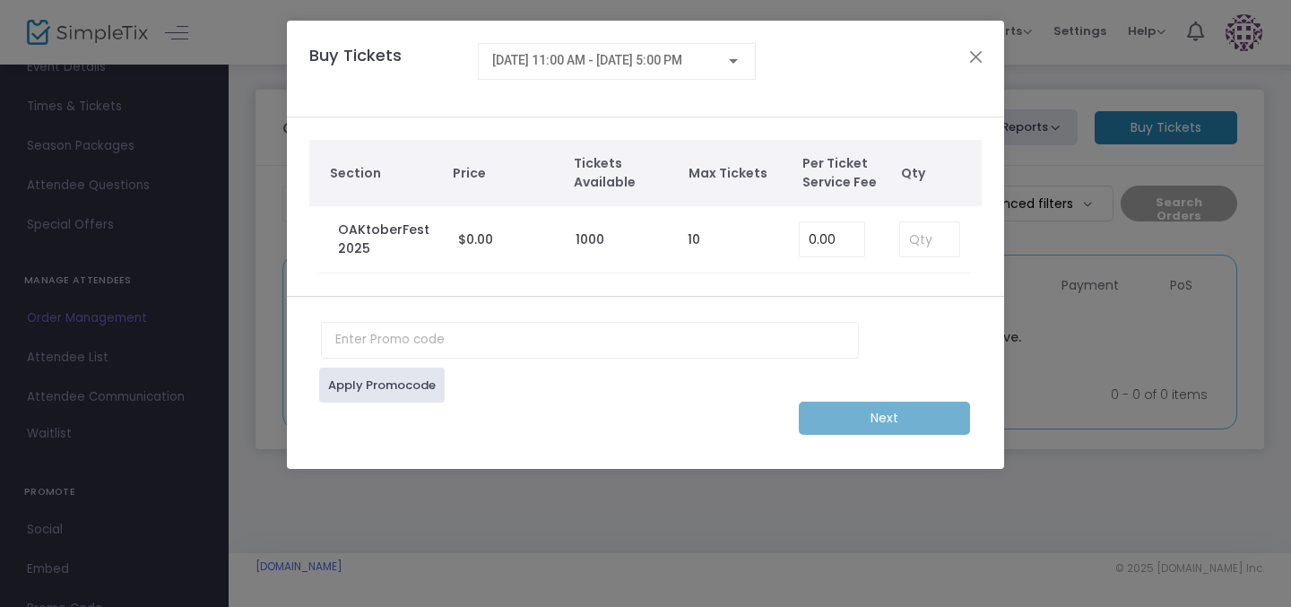
click at [963, 53] on div "Buy Tickets [DATE] 11:00 AM - [DATE] 5:00 PM" at bounding box center [636, 68] width 672 height 51
click at [983, 52] on button "Close" at bounding box center [976, 56] width 23 height 23
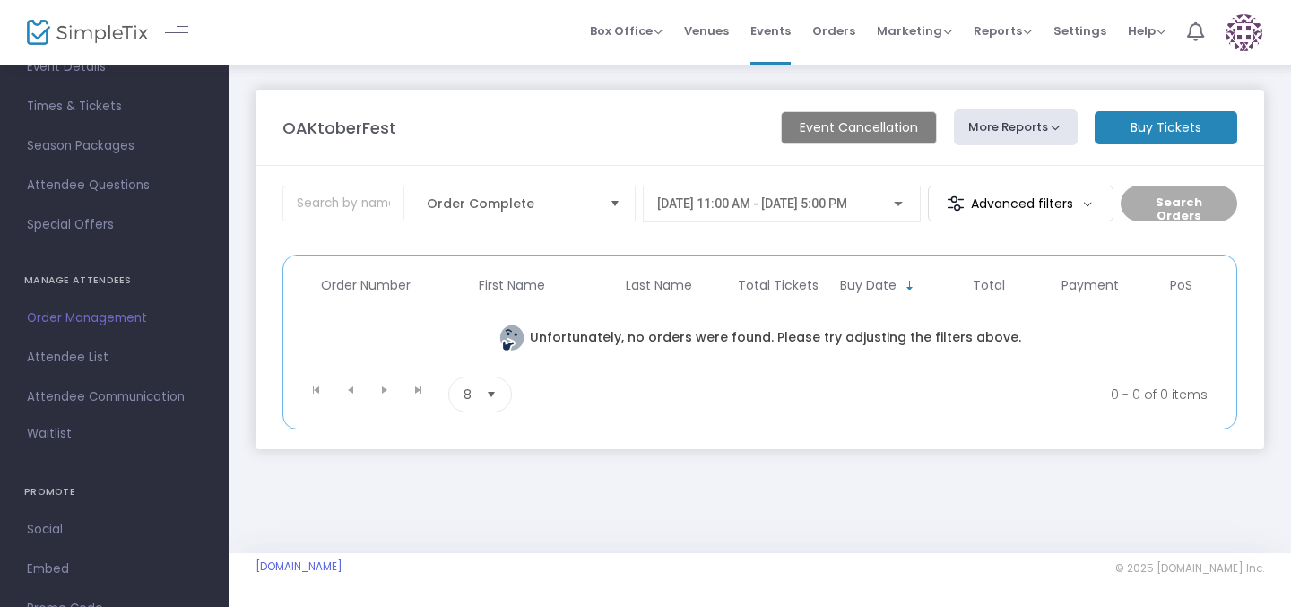
click at [1011, 197] on m-button "Advanced filters" at bounding box center [1021, 204] width 186 height 36
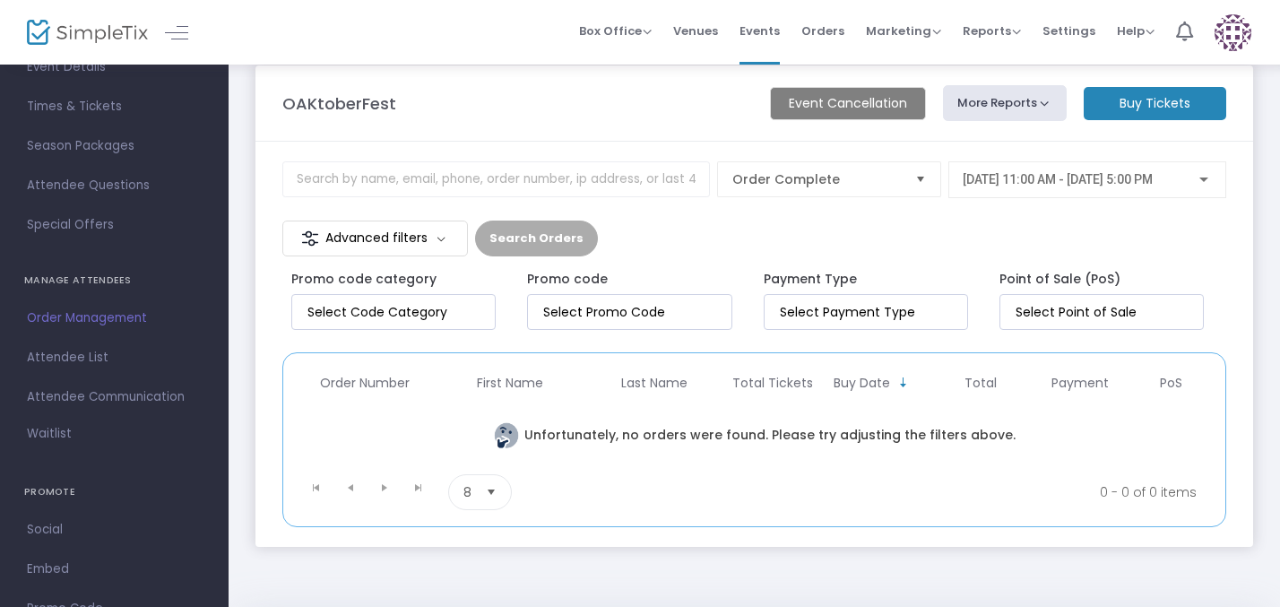
scroll to position [38, 0]
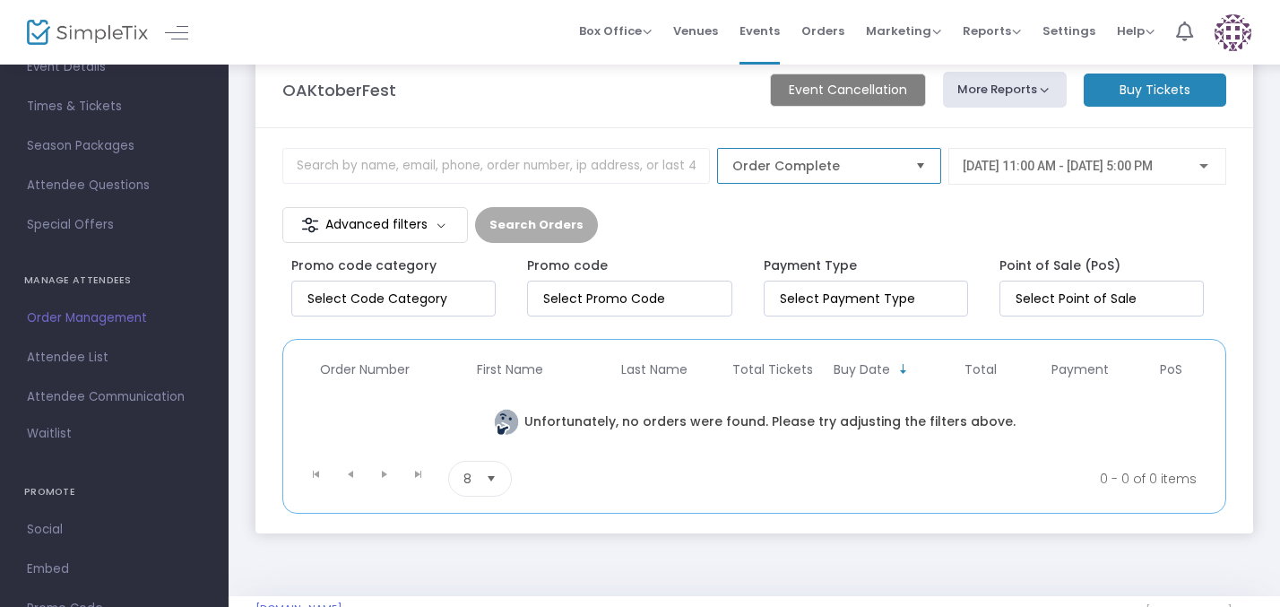
click at [732, 168] on span "Order Complete" at bounding box center [816, 166] width 169 height 18
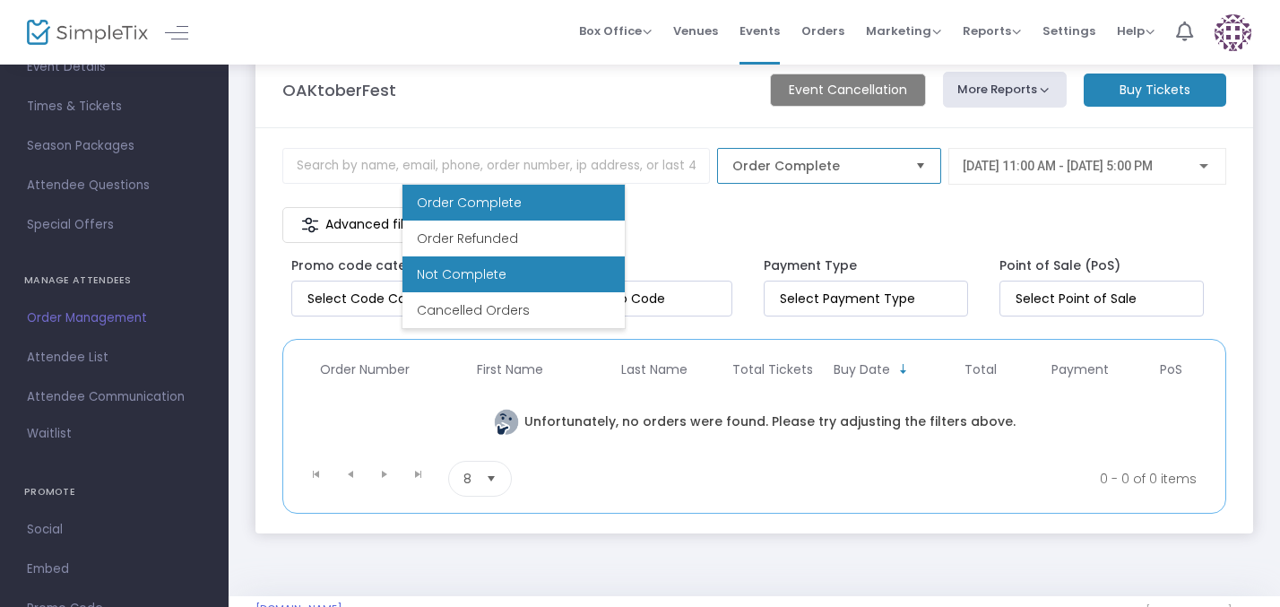
click at [514, 273] on li "Not Complete" at bounding box center [514, 274] width 222 height 36
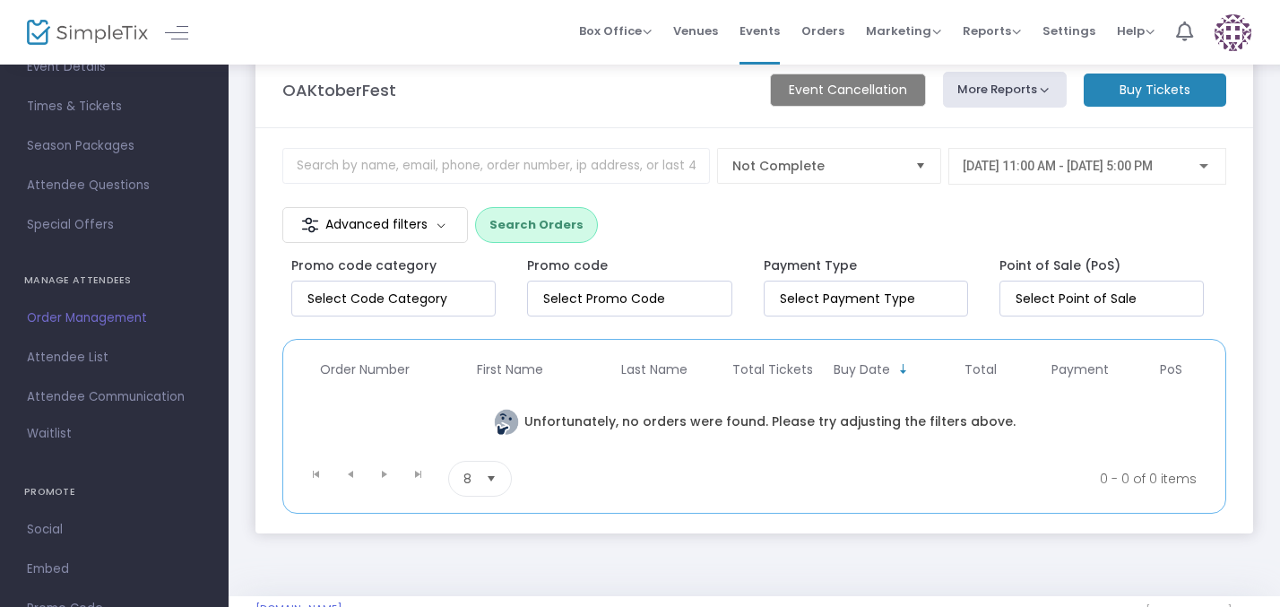
click at [598, 207] on button "Search Orders" at bounding box center [536, 225] width 123 height 36
